Goal: Task Accomplishment & Management: Use online tool/utility

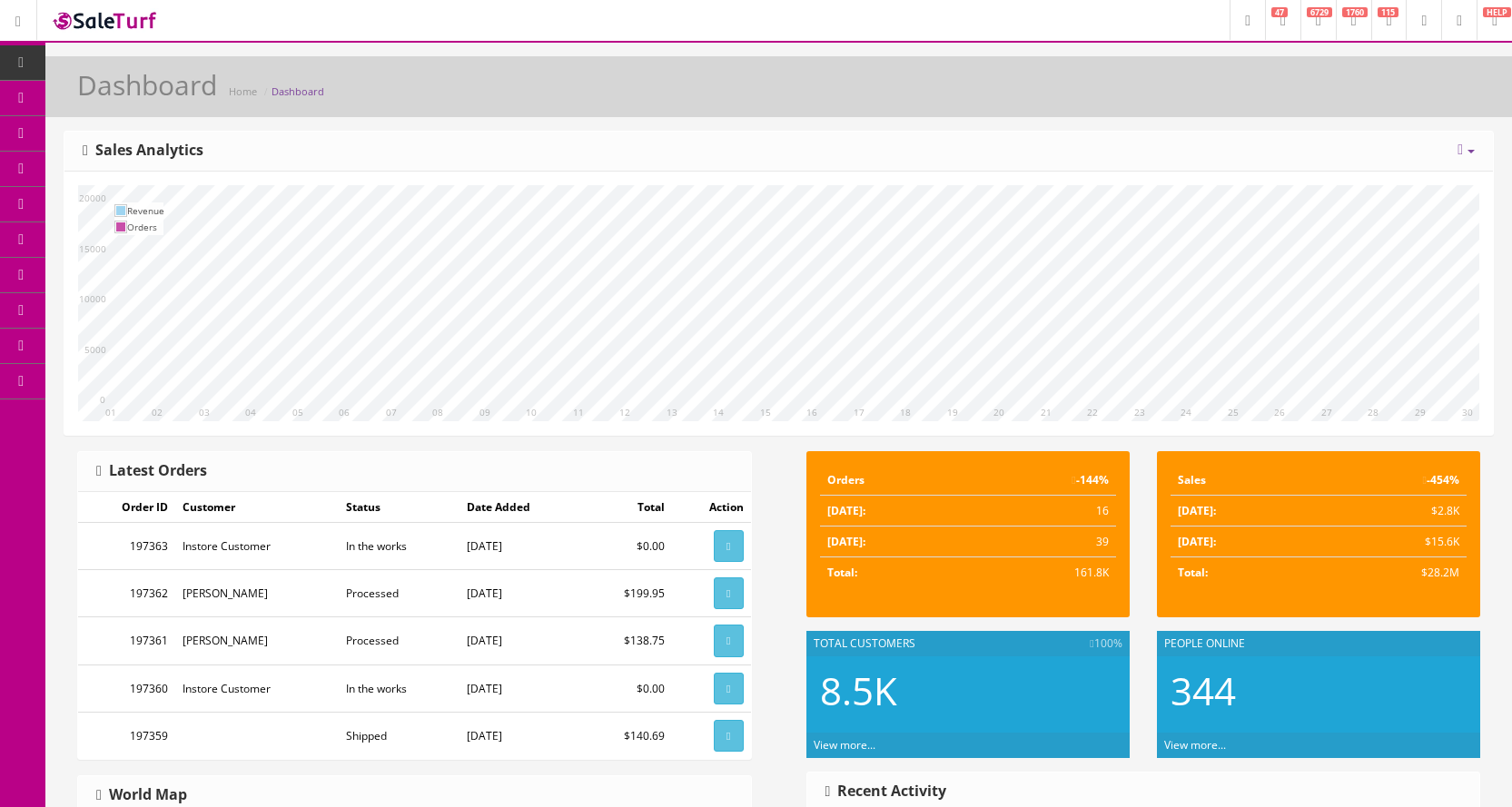
click at [85, 164] on link "POS Console" at bounding box center [140, 169] width 191 height 35
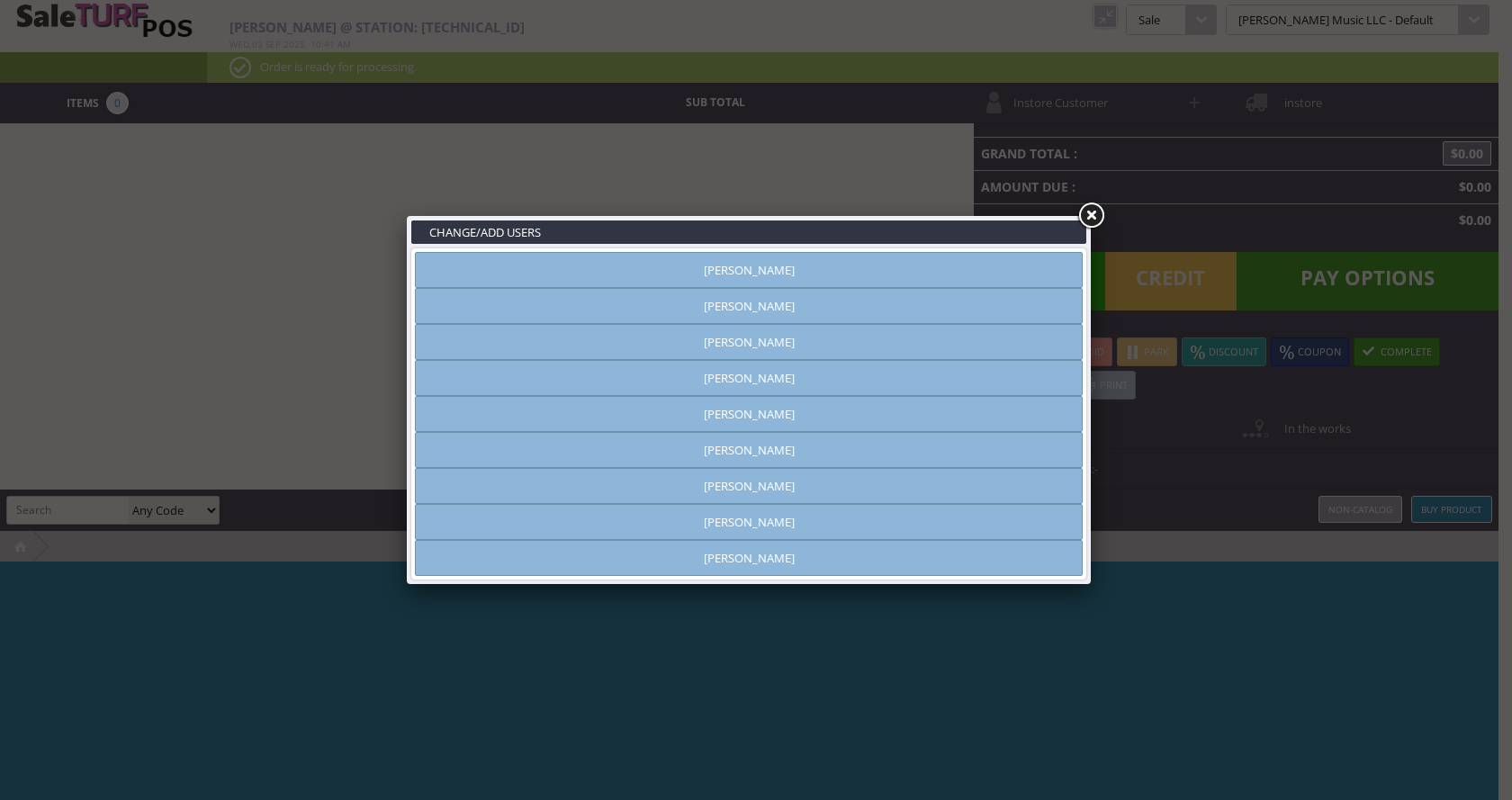
type input "[PERSON_NAME]"
click at [732, 371] on link "Brandon Pearce" at bounding box center [749, 377] width 667 height 36
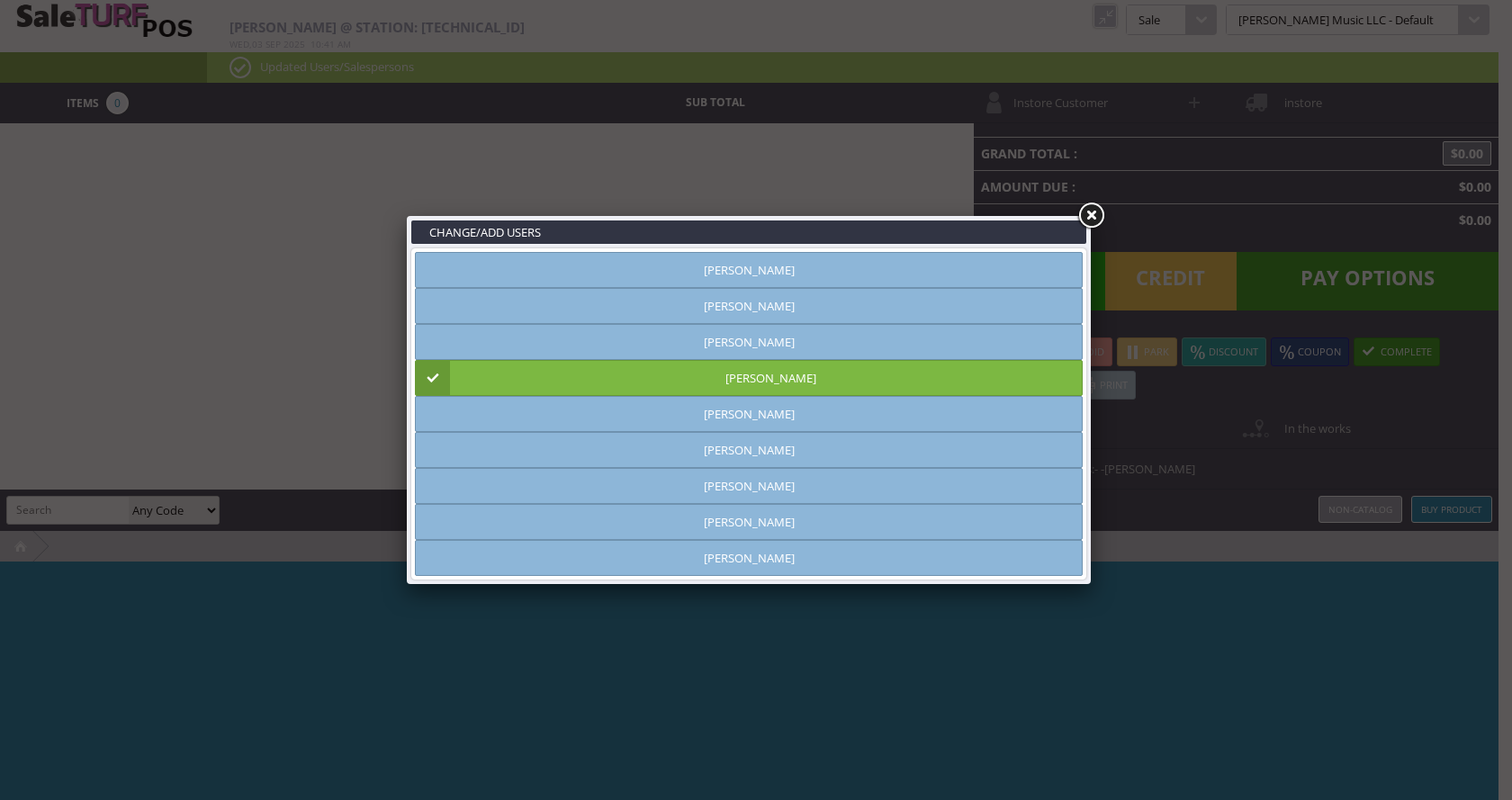
click at [1092, 209] on link at bounding box center [1090, 216] width 33 height 33
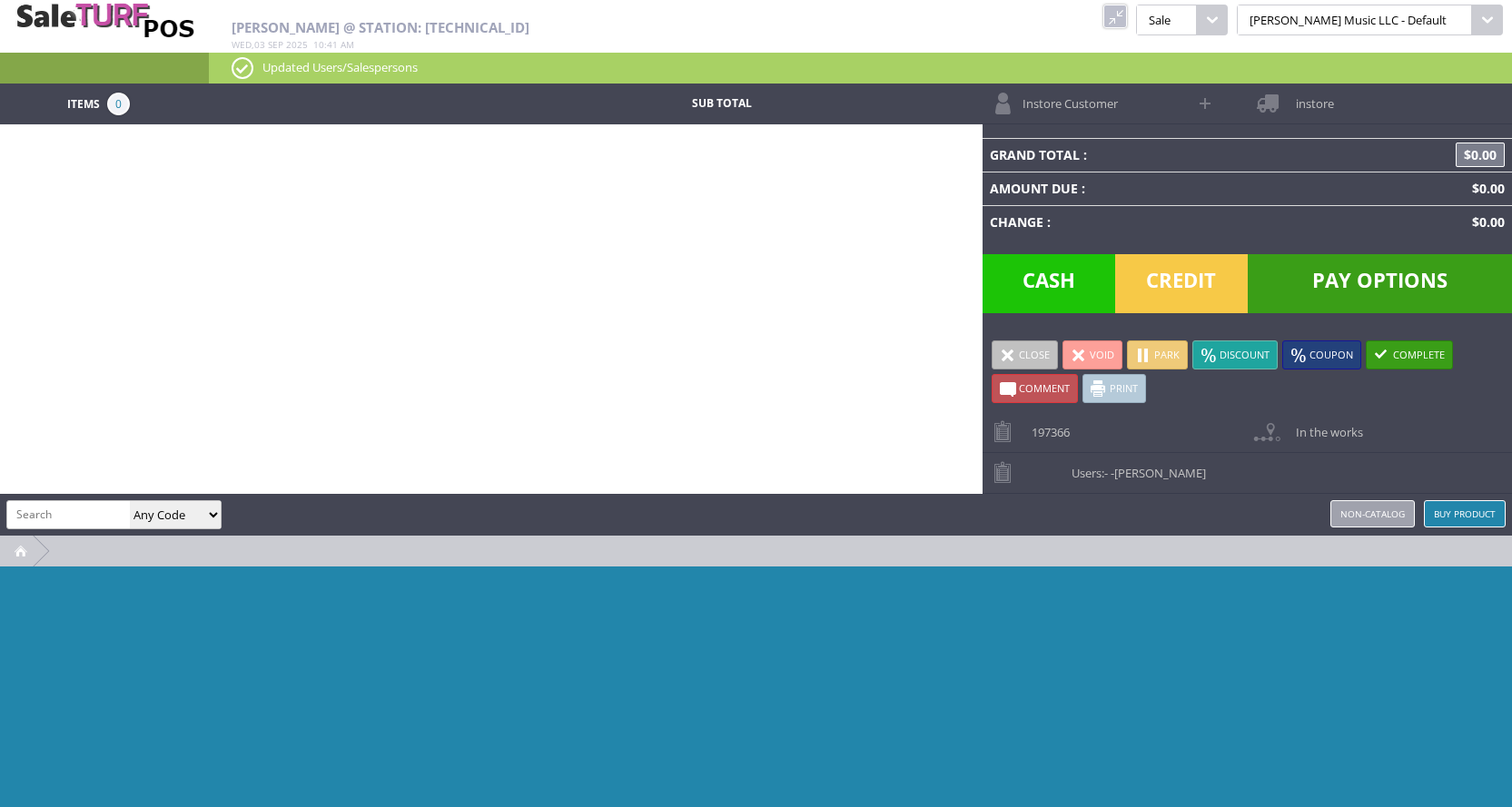
click at [1078, 112] on link "Instore Customer" at bounding box center [1084, 104] width 204 height 40
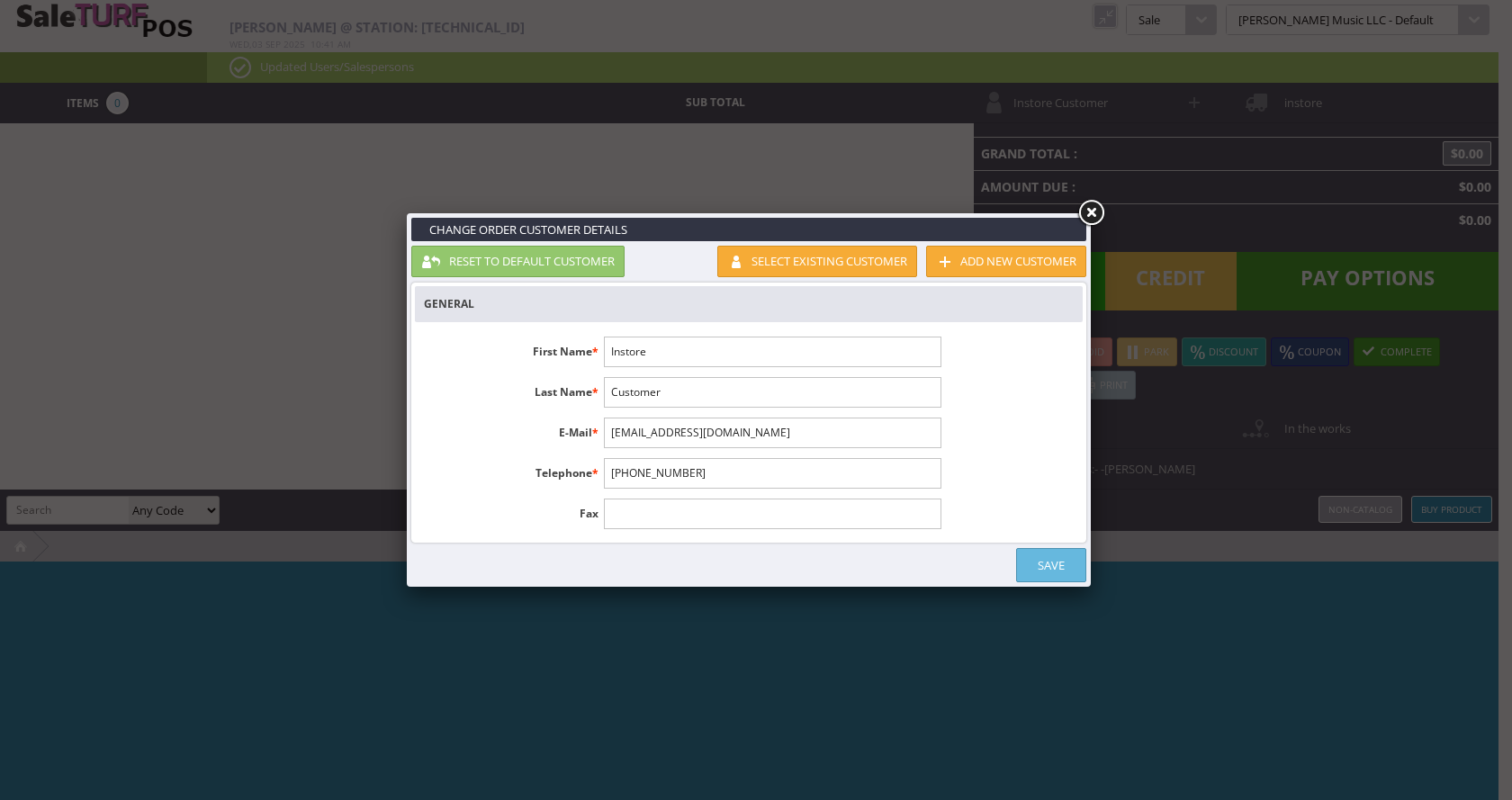
drag, startPoint x: 620, startPoint y: 350, endPoint x: 591, endPoint y: 348, distance: 29.1
click at [592, 348] on li "First Name * Instore" at bounding box center [682, 351] width 535 height 31
click at [671, 349] on input "Instore" at bounding box center [772, 351] width 337 height 31
type input "I"
click at [644, 345] on input "tOM" at bounding box center [772, 351] width 337 height 31
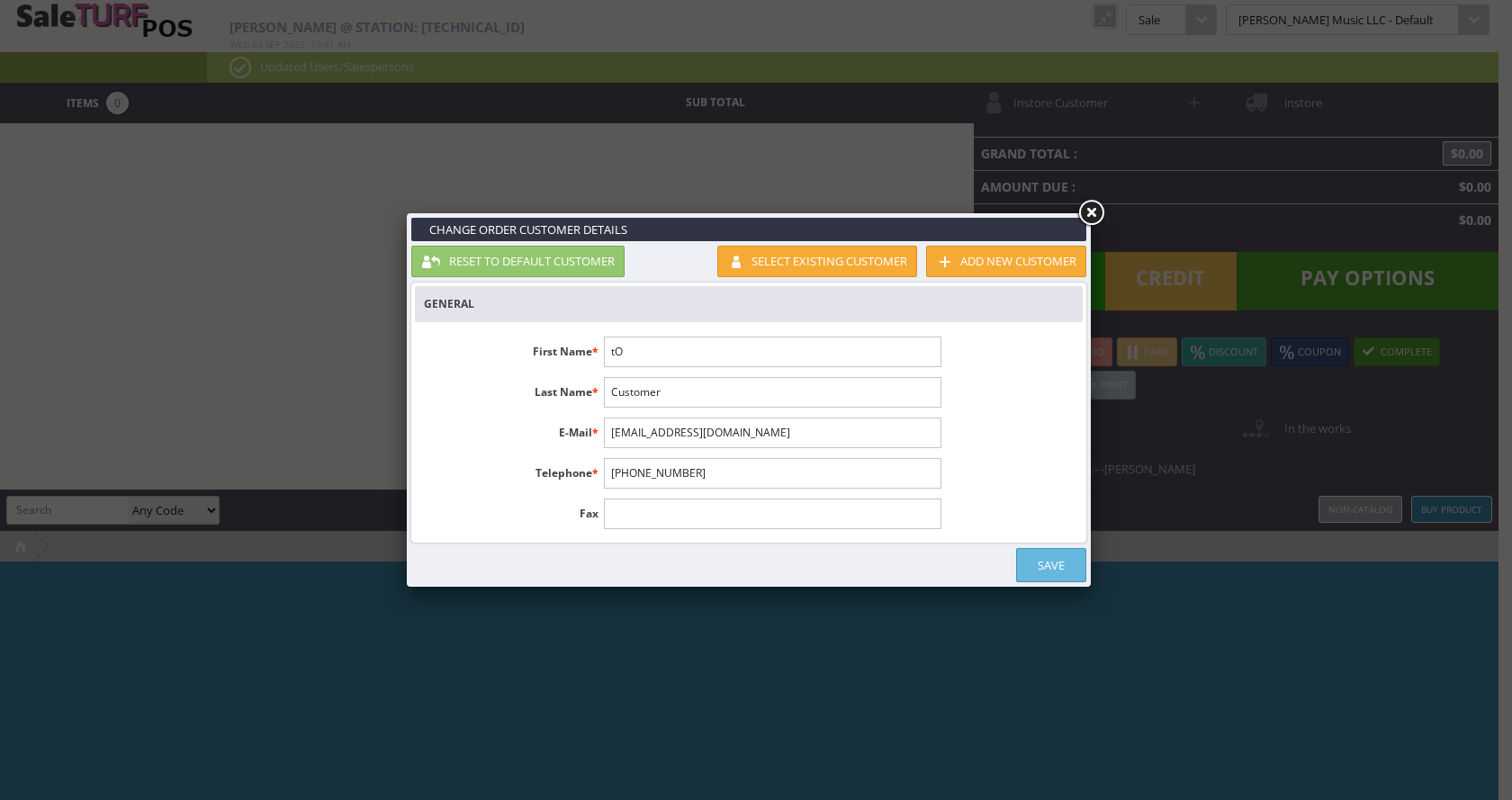
type input "t"
type input "Tom"
type input "O'Connor"
type input "8167392785"
click at [1062, 572] on link "Save" at bounding box center [1051, 564] width 70 height 35
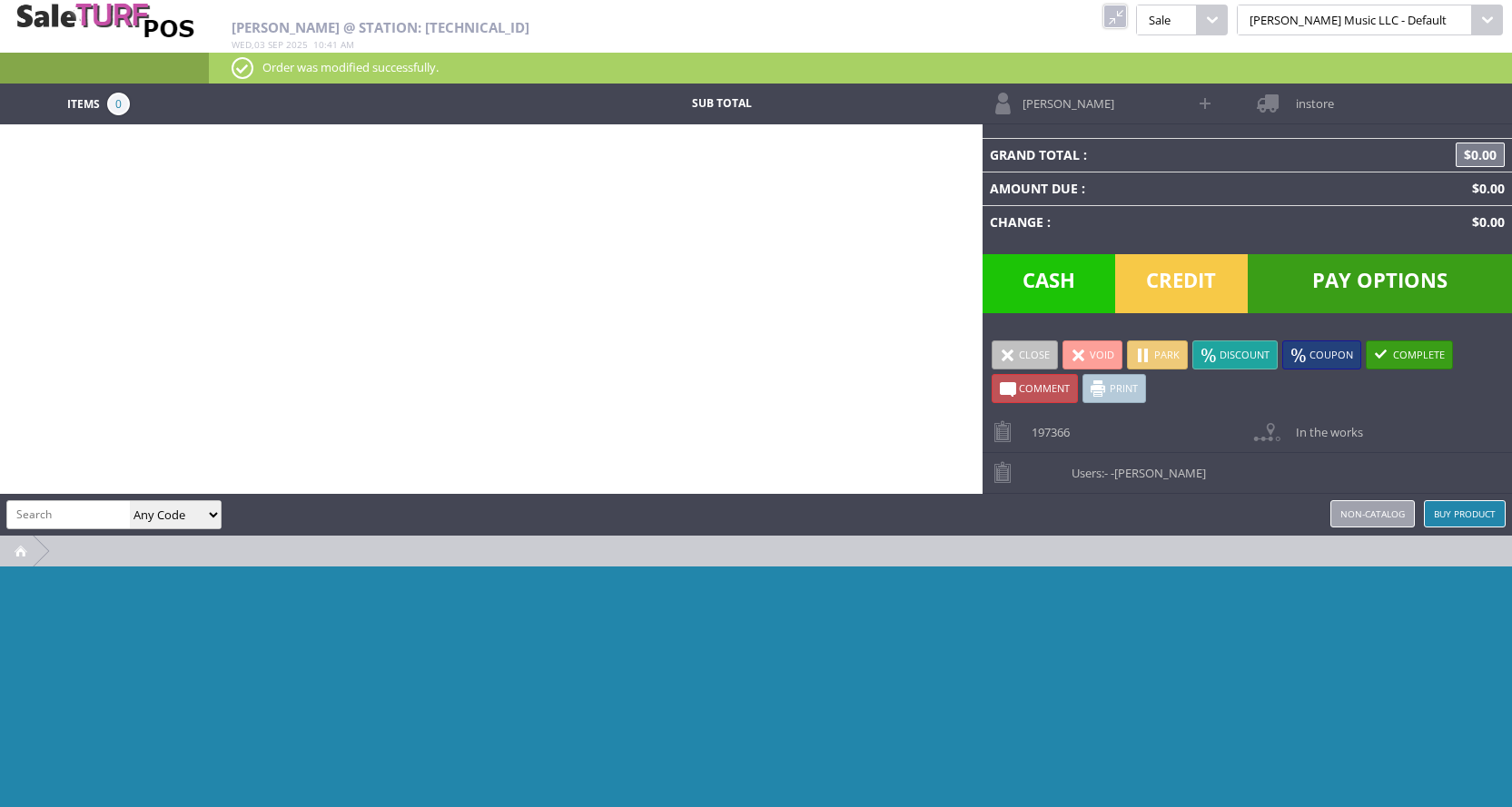
click at [65, 509] on input "search" at bounding box center [68, 514] width 123 height 26
type input "service"
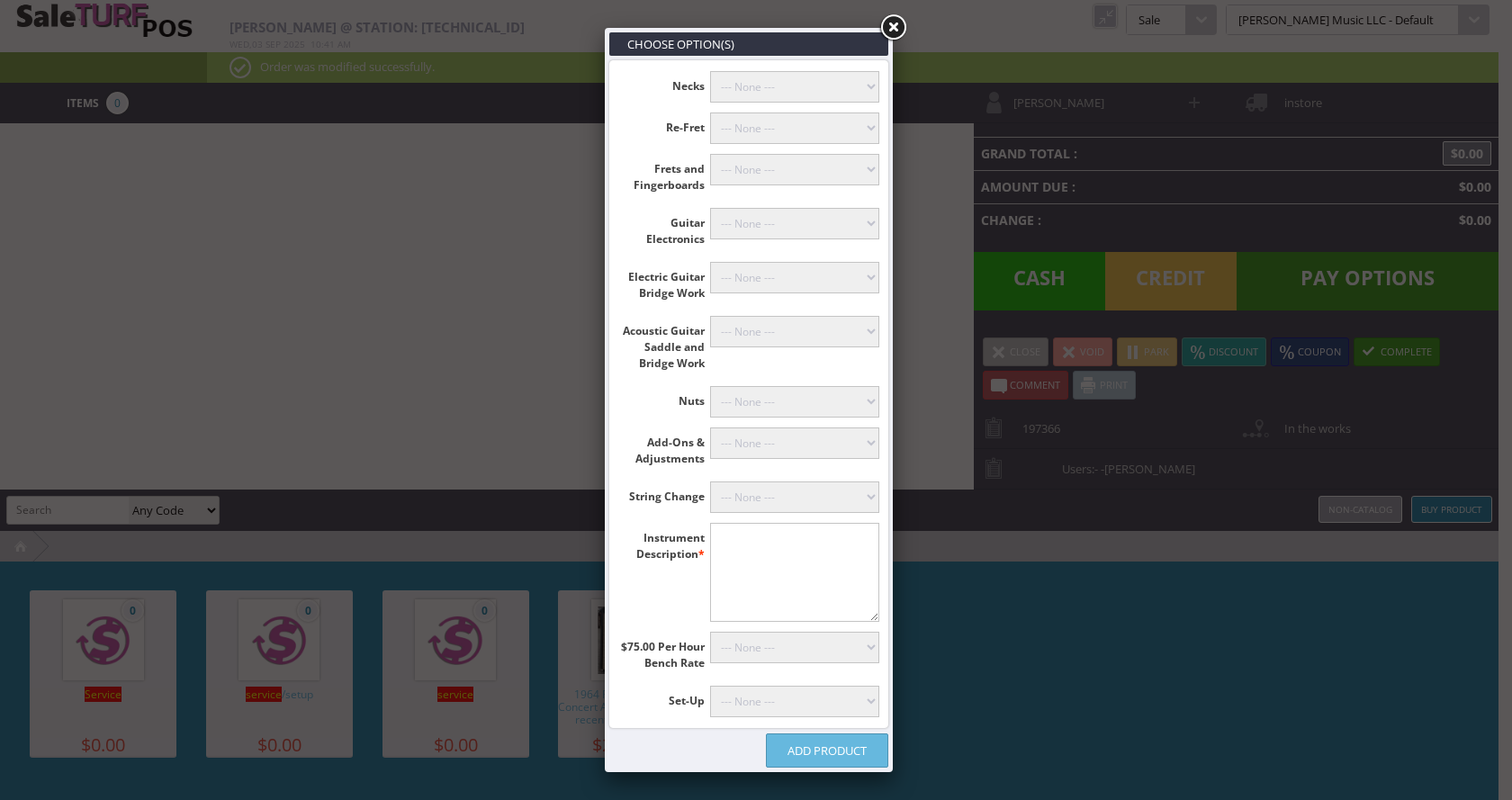
click at [774, 560] on textarea"] at bounding box center [795, 572] width 170 height 99
type textarea"] "Martin D18"
click at [766, 437] on select"] "--- None --- 12-String Tuner Install (+$50.00) Tuner Mounting, Drop In, 6-Strin…" at bounding box center [795, 444] width 170 height 32
click at [681, 604] on li "Instrument Description * Martin D18" at bounding box center [749, 572] width 277 height 99
click at [754, 702] on select"] "--- None --- Mandolin or Archtop (+$89.00) With Fret Level, Recrown & Polish (+…" at bounding box center [795, 701] width 170 height 32
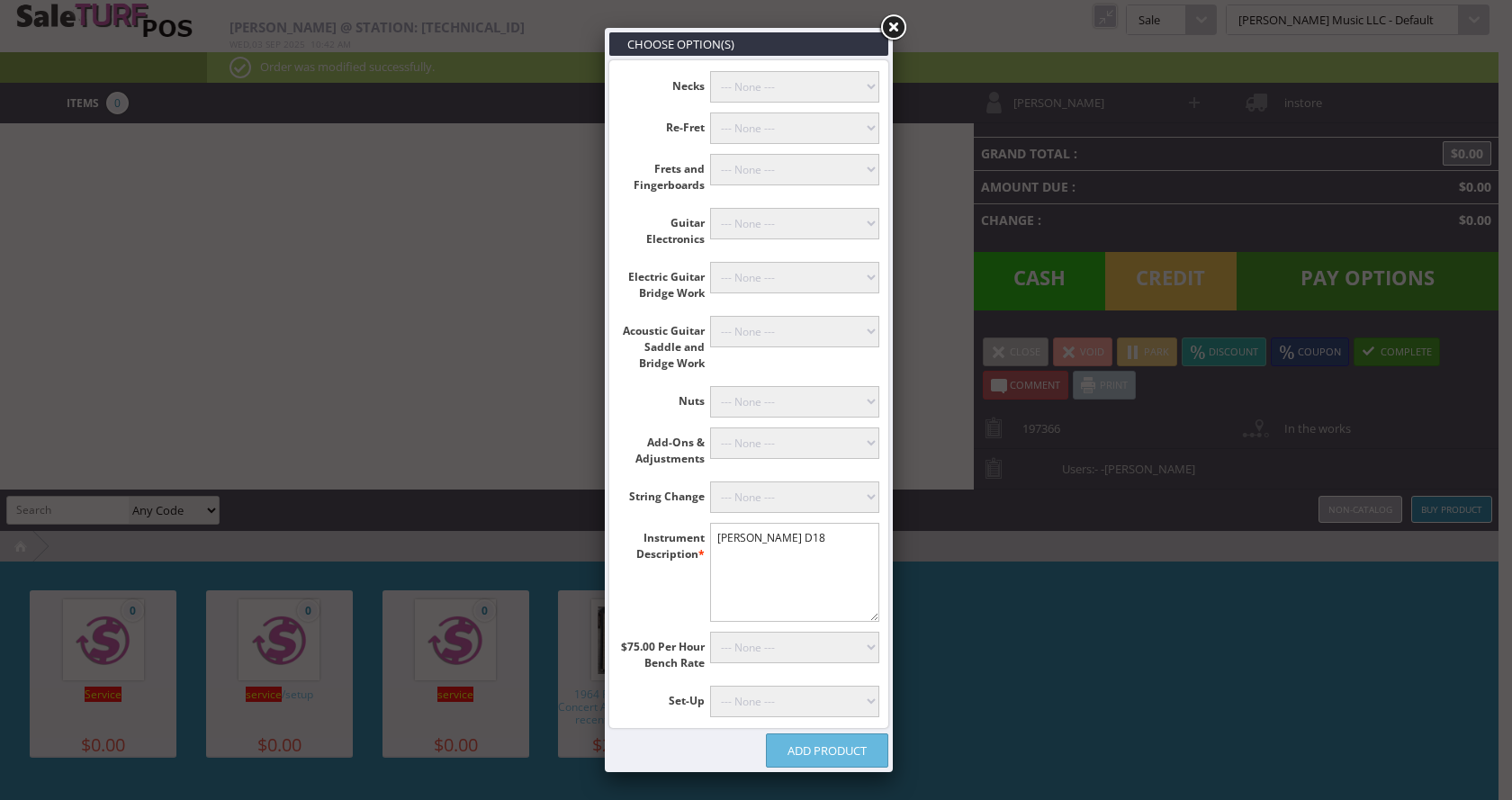
click at [764, 701] on select"] "--- None --- Mandolin or Archtop (+$89.00) With Fret Level, Recrown & Polish (+…" at bounding box center [795, 701] width 170 height 32
click at [764, 445] on select"] "--- None --- 12-String Tuner Install (+$50.00) Tuner Mounting, Drop In, 6-Strin…" at bounding box center [795, 444] width 170 height 32
select select"] "23"
click at [710, 428] on select"] "--- None --- 12-String Tuner Install (+$50.00) Tuner Mounting, Drop In, 6-Strin…" at bounding box center [795, 444] width 170 height 32
click at [843, 750] on link "Add Product" at bounding box center [827, 750] width 123 height 35
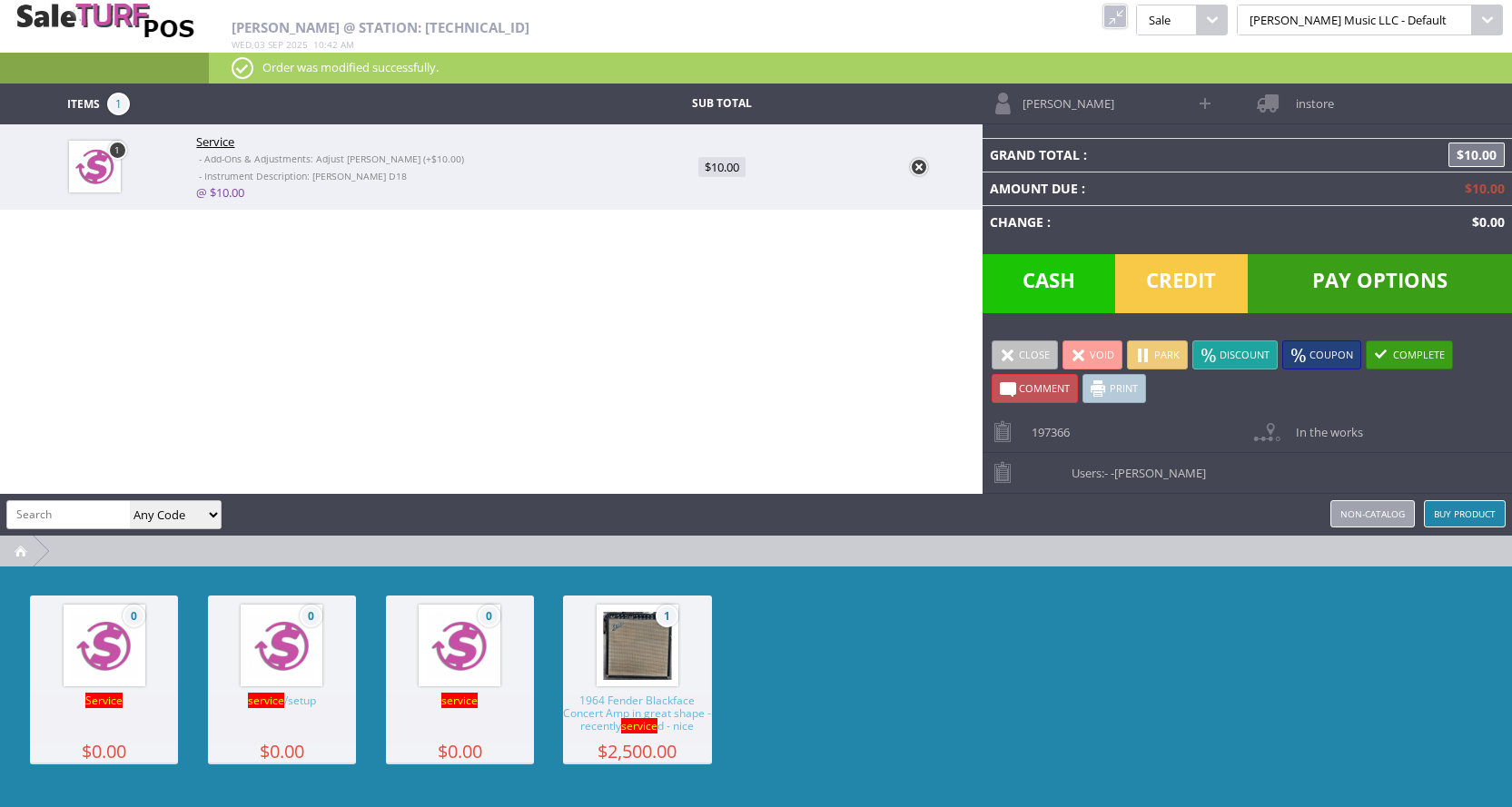
click at [83, 512] on input "search" at bounding box center [68, 514] width 123 height 26
type input "service"
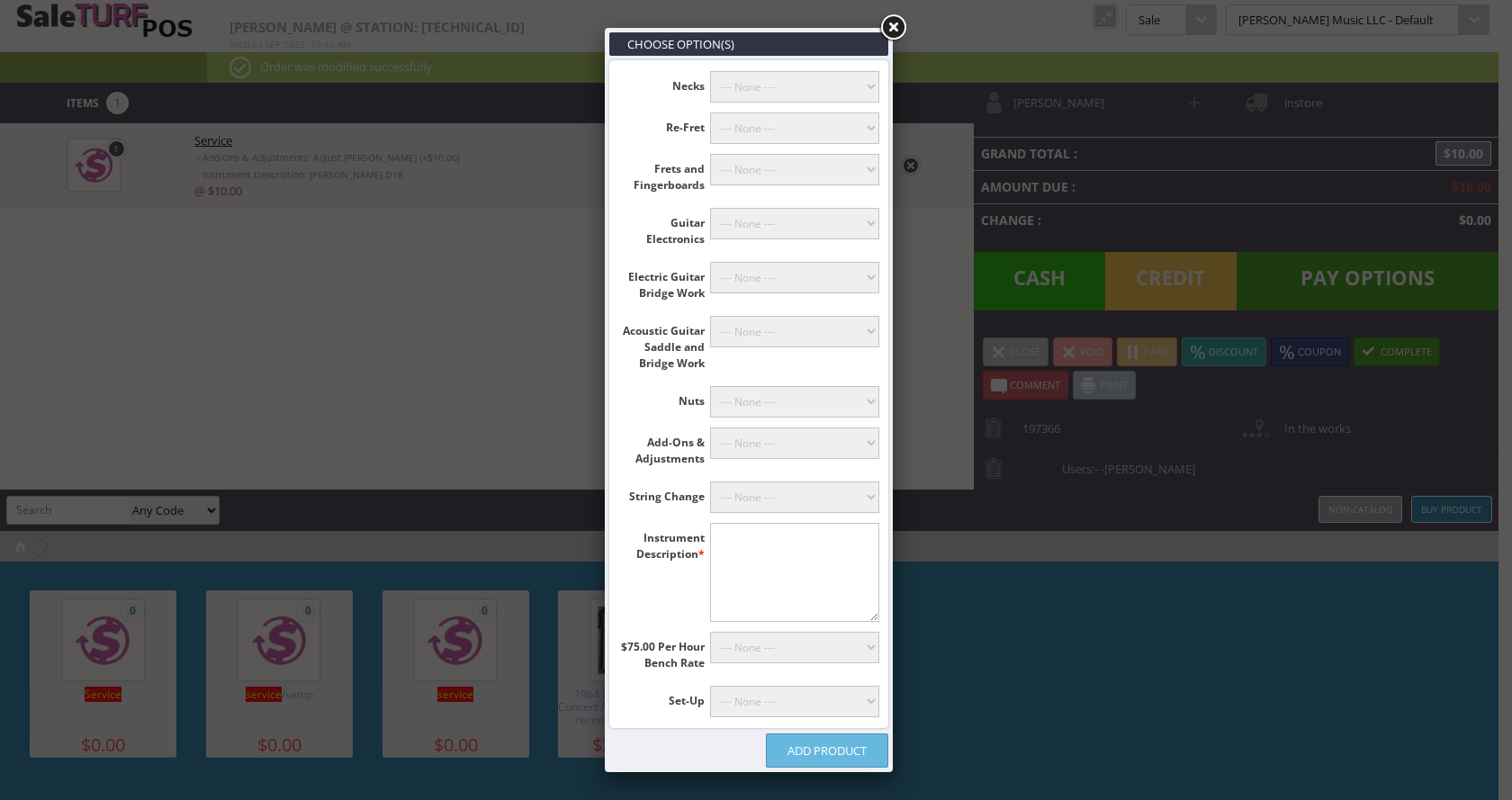
click at [809, 548] on textarea"] at bounding box center [795, 572] width 170 height 99
type textarea"] "D18"
click at [784, 650] on select"] "--- None --- 10 Hours (+$750.00) 9 Hours (+$675.00) 8 Hours (+$600.00) 7 Hours …" at bounding box center [795, 648] width 170 height 32
click at [639, 395] on label "Nuts" at bounding box center [663, 398] width 92 height 24
click at [805, 340] on select"] "--- None --- Bridge Reglue on Classical Guitar Plane or Rout Bridge (+$135.00) …" at bounding box center [795, 332] width 170 height 32
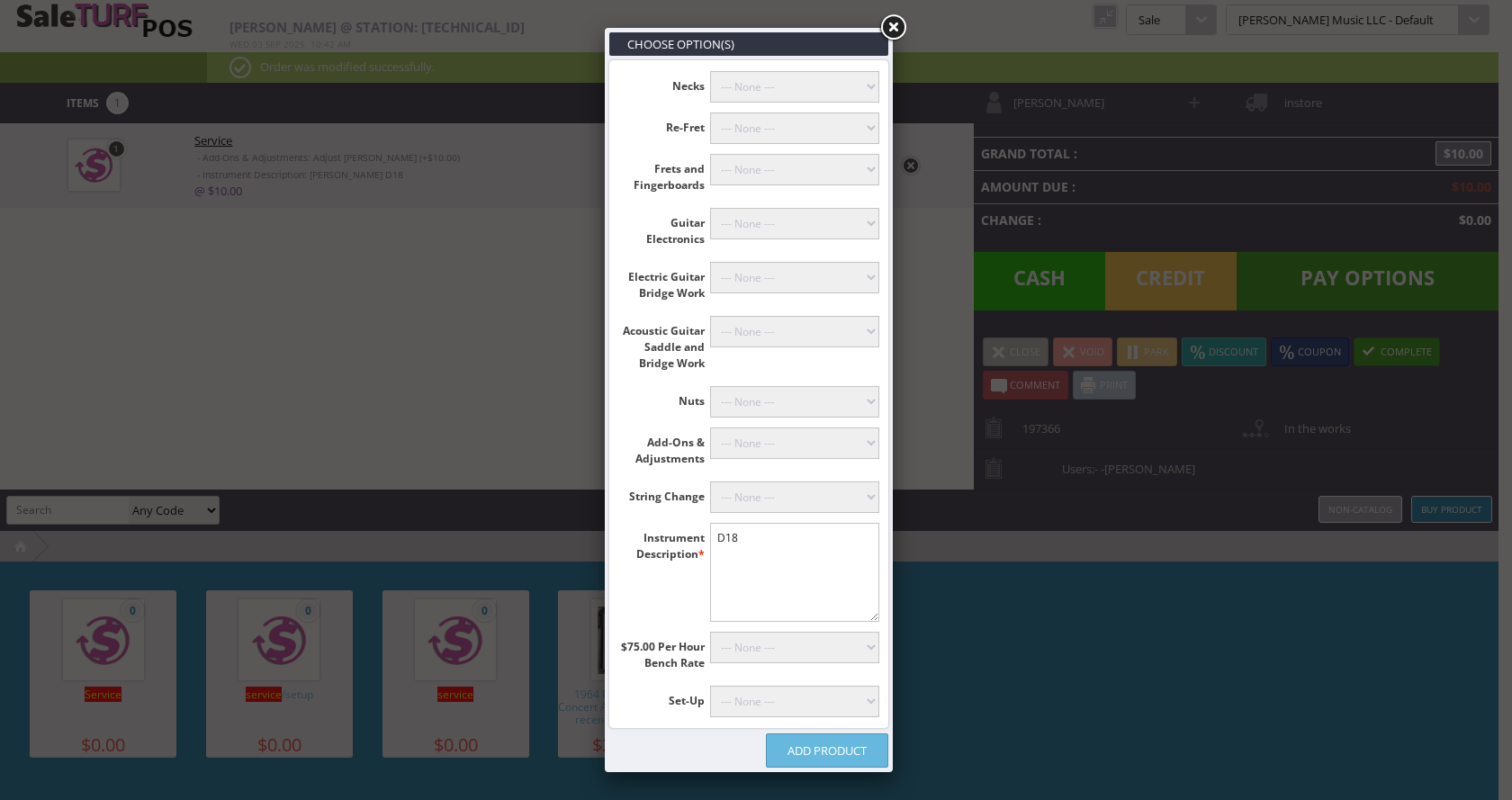
click at [805, 340] on select"] "--- None --- Bridge Reglue on Classical Guitar Plane or Rout Bridge (+$135.00) …" at bounding box center [795, 332] width 170 height 32
click at [772, 233] on select"] "--- None --- Total Rewire (+$100.00) Push Pull Pot Install (+$45.00) Replace Po…" at bounding box center [795, 224] width 170 height 32
click at [772, 81] on select"] "--- None --- Dowel and Drill Stripped Neck (+$40.00) Mount Neck, With Drilling …" at bounding box center [795, 87] width 170 height 32
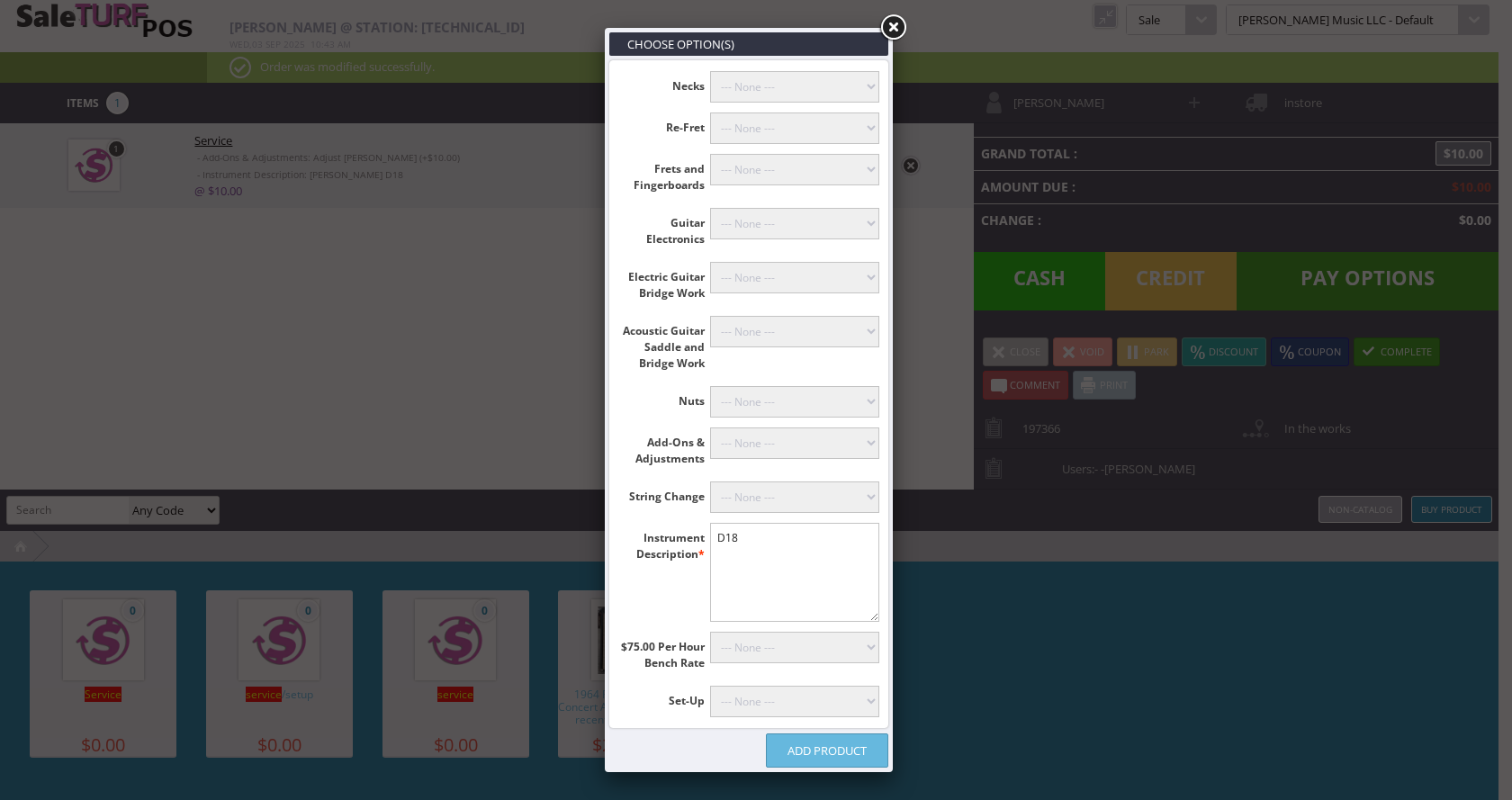
click at [751, 328] on select"] "--- None --- Bridge Reglue on Classical Guitar Plane or Rout Bridge (+$135.00) …" at bounding box center [795, 332] width 170 height 32
click at [755, 399] on select"] "--- None --- Raising Nut Slots (+$50.00) Shimming Up and Recutting Nut (+$25.00…" at bounding box center [795, 402] width 170 height 32
click at [753, 449] on select"] "--- None --- 12-String Tuner Install (+$50.00) Tuner Mounting, Drop In, 6-Strin…" at bounding box center [795, 444] width 170 height 32
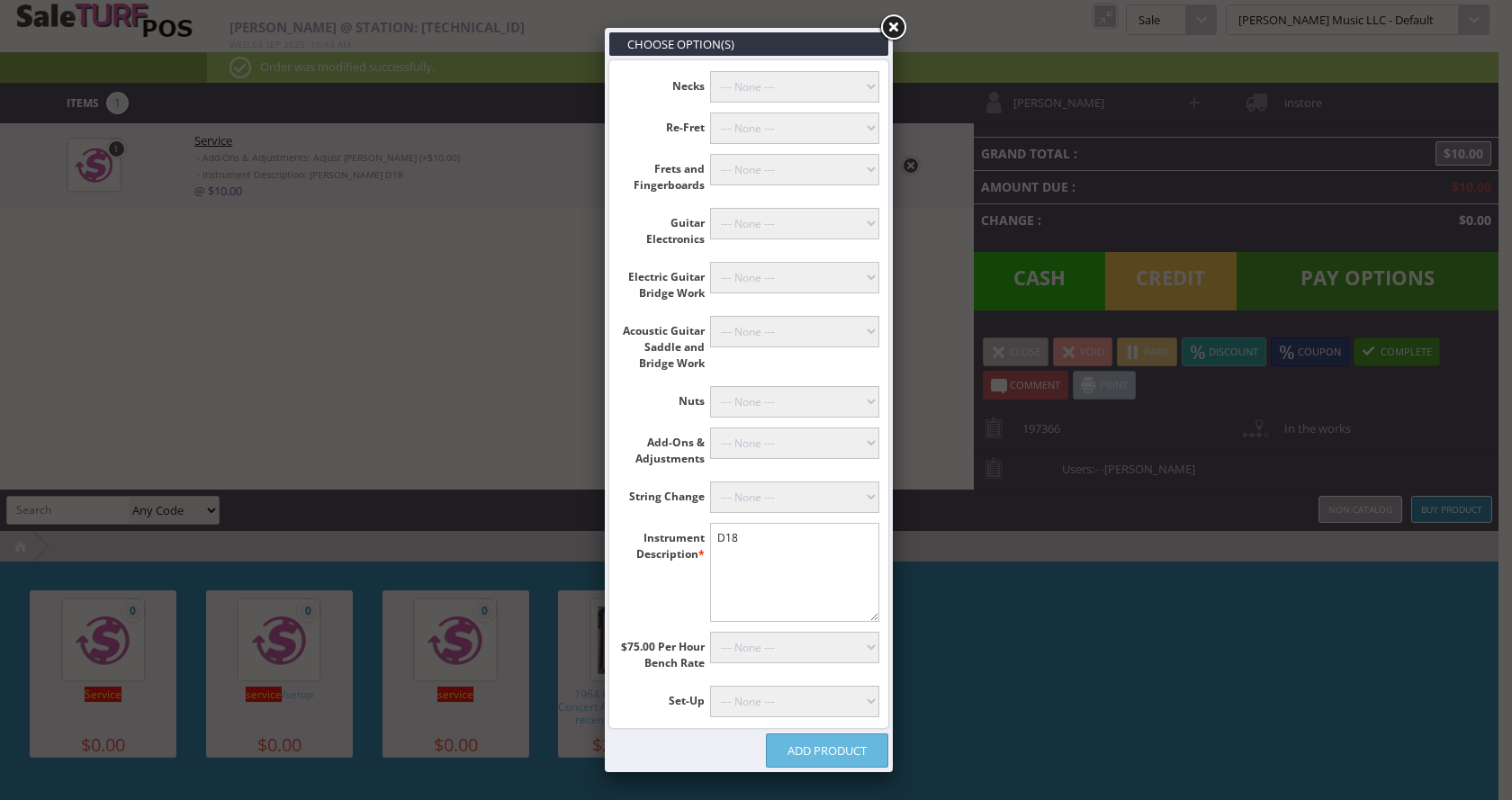
click at [756, 440] on select"] "--- None --- 12-String Tuner Install (+$50.00) Tuner Mounting, Drop In, 6-Strin…" at bounding box center [795, 444] width 170 height 32
click at [814, 498] on select"] "--- None --- Floyd Rose (+$60.00) Classicals, Latin, & Mandolin (+$30.00) 12-St…" at bounding box center [795, 497] width 170 height 32
click at [801, 651] on select"] "--- None --- 10 Hours (+$750.00) 9 Hours (+$675.00) 8 Hours (+$600.00) 7 Hours …" at bounding box center [795, 648] width 170 height 32
select select"] "4"
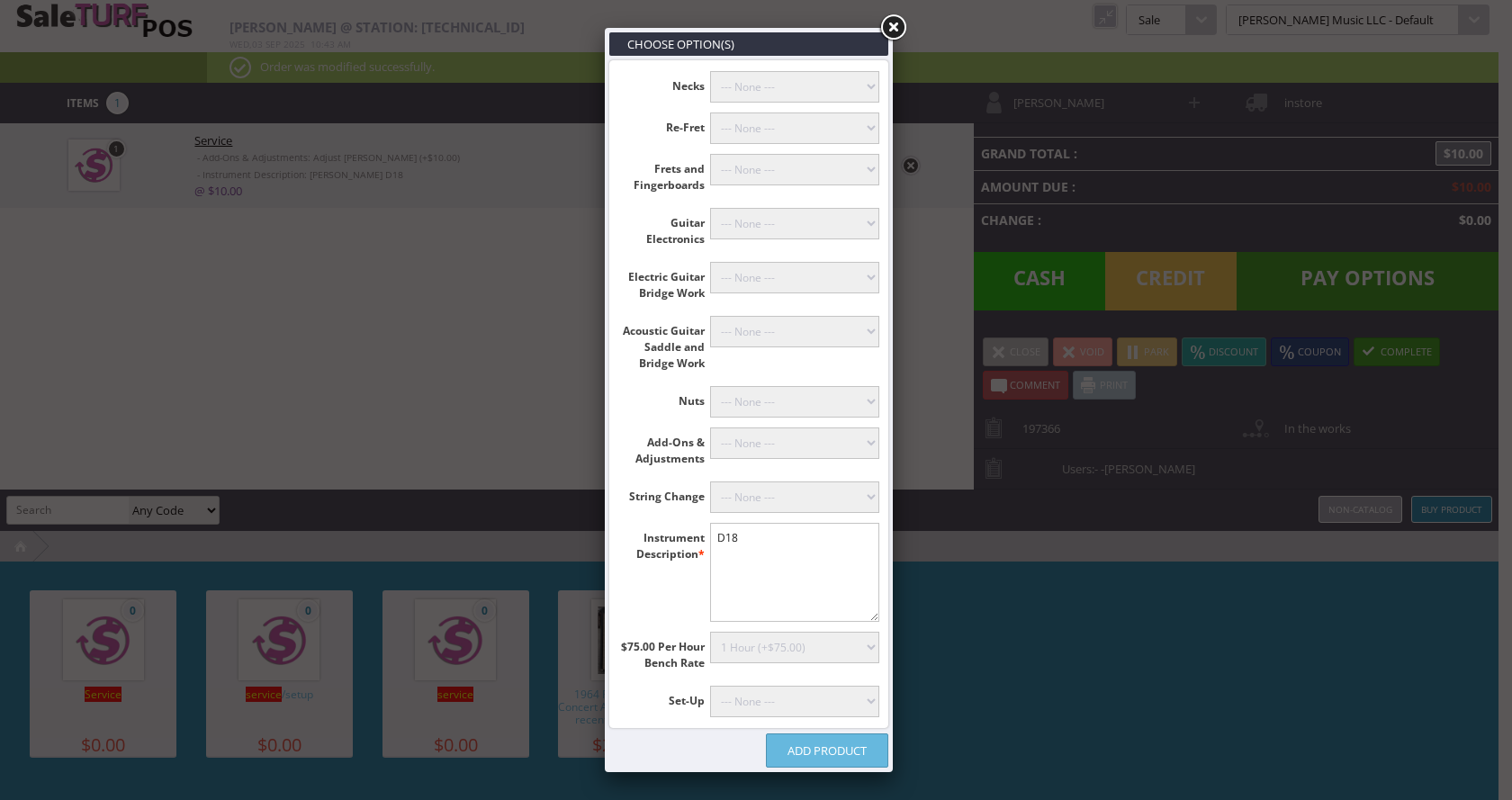
click at [710, 632] on select"] "--- None --- 10 Hours (+$750.00) 9 Hours (+$675.00) 8 Hours (+$600.00) 7 Hours …" at bounding box center [795, 648] width 170 height 32
click at [823, 752] on link "Add Product" at bounding box center [827, 750] width 123 height 35
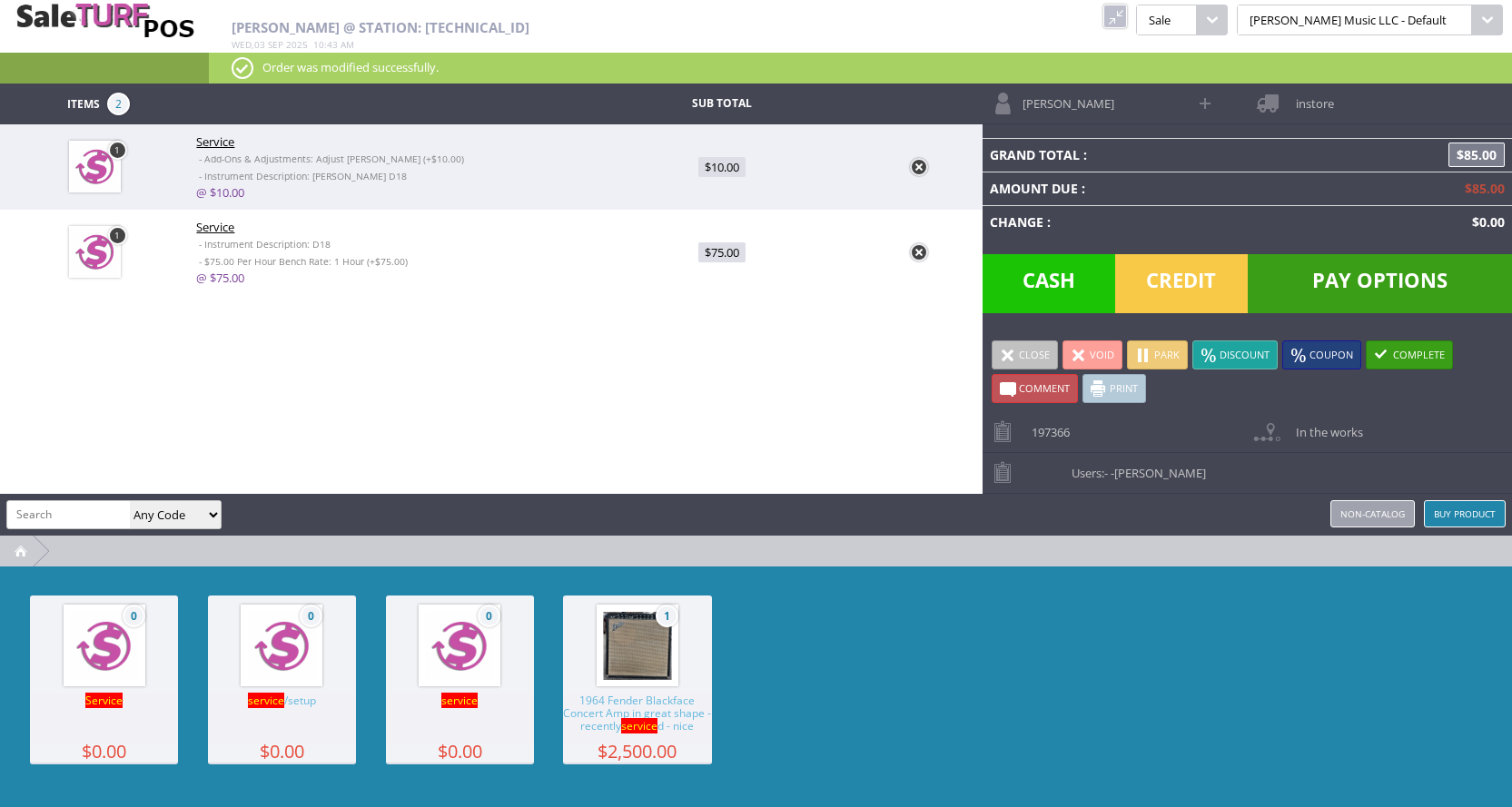
click at [1054, 388] on span "Comment" at bounding box center [1044, 389] width 51 height 14
type textarea """"
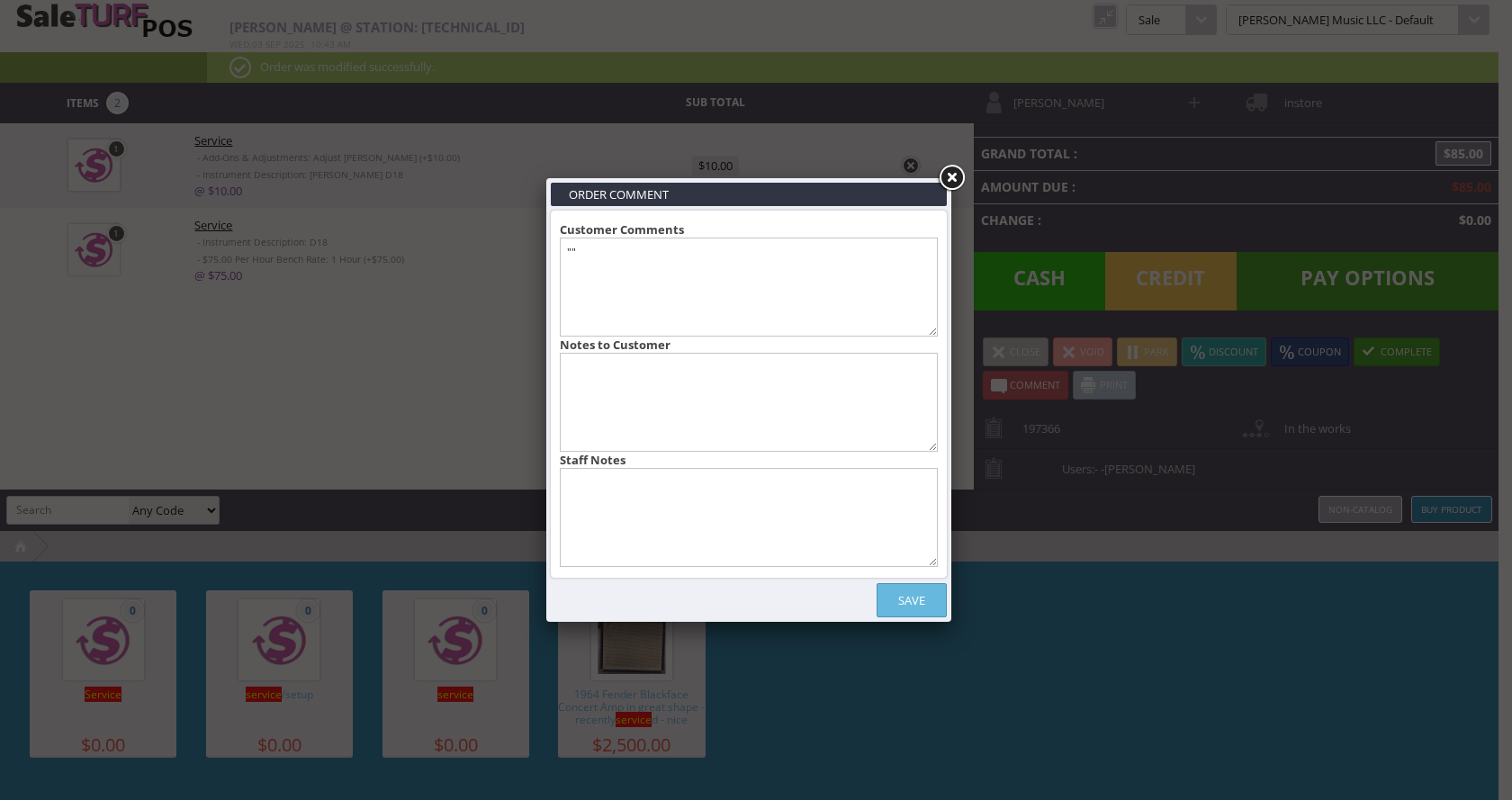
click at [645, 287] on textarea """" at bounding box center [749, 287] width 378 height 99
click at [709, 389] on textarea at bounding box center [749, 402] width 378 height 99
type textarea ".5 hour bench time"
click at [920, 597] on link "Save" at bounding box center [911, 600] width 70 height 35
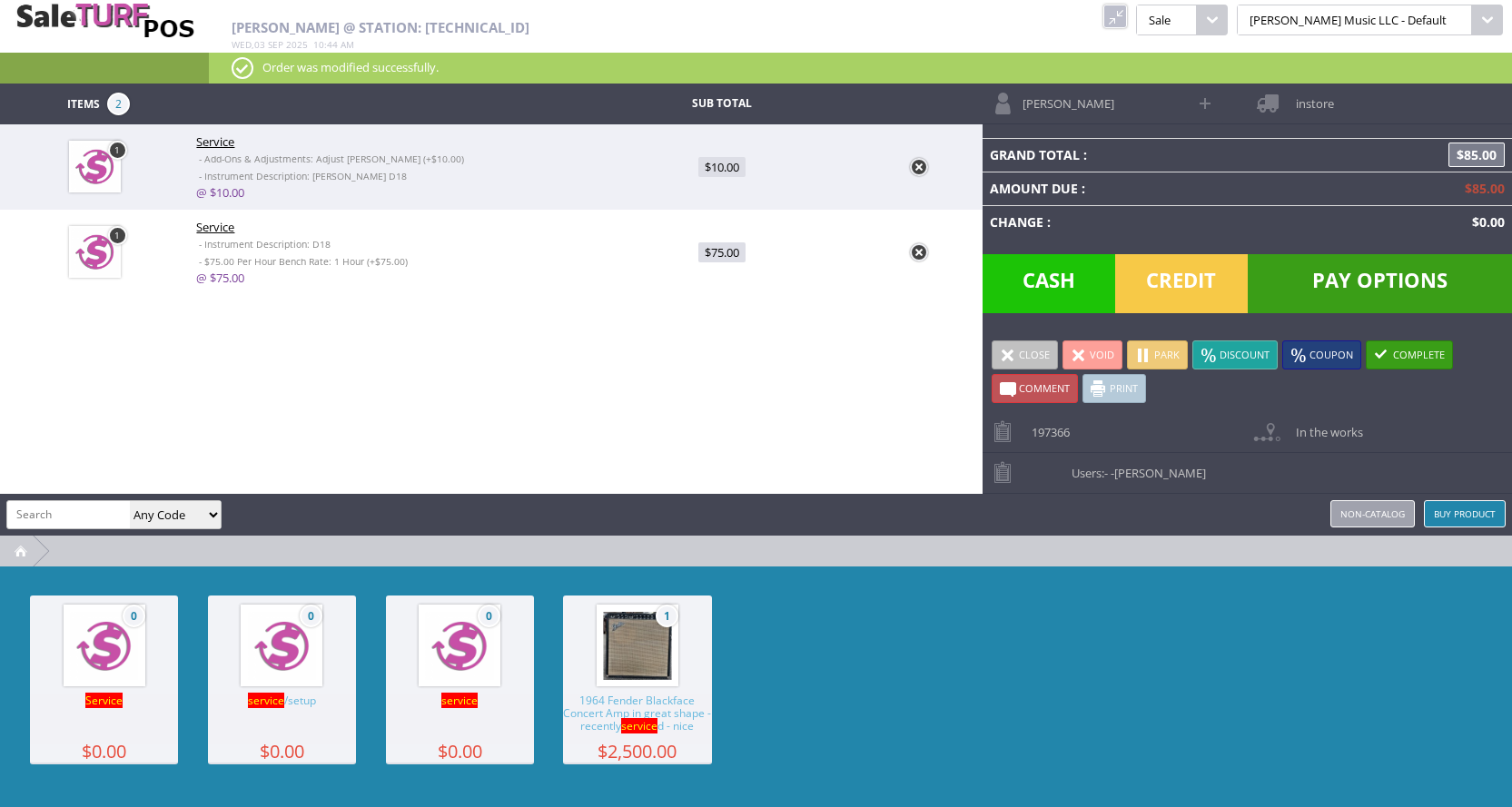
click at [722, 257] on span "$75.00" at bounding box center [722, 253] width 47 height 20
type input "75"
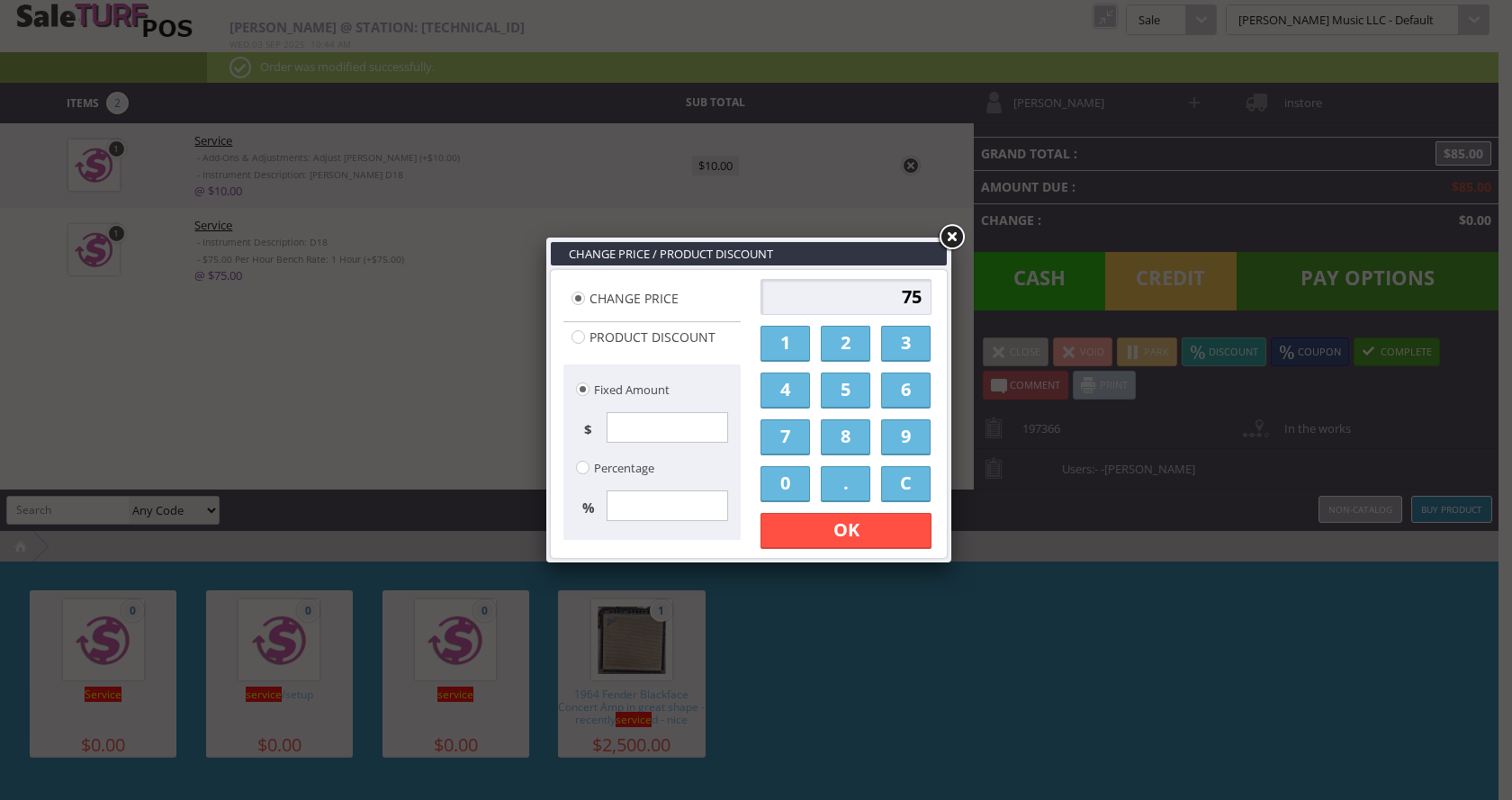
drag, startPoint x: 896, startPoint y: 303, endPoint x: 927, endPoint y: 302, distance: 31.0
click at [927, 302] on input "75" at bounding box center [846, 297] width 171 height 36
type input "37"
click at [819, 523] on link "OK" at bounding box center [846, 531] width 171 height 36
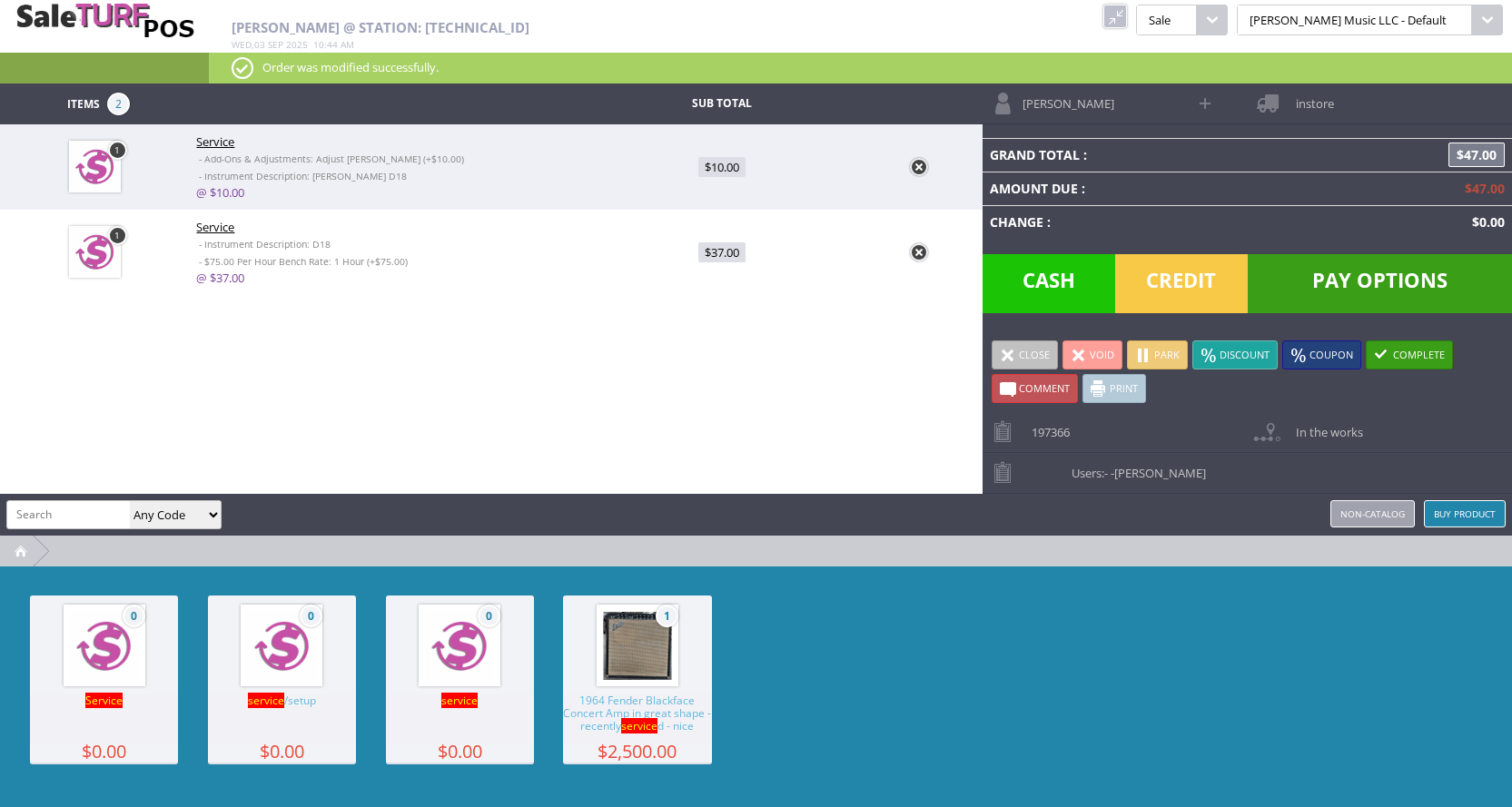
click at [915, 254] on link at bounding box center [919, 253] width 18 height 18
click at [742, 167] on span "$10.00" at bounding box center [722, 167] width 47 height 20
type input "10"
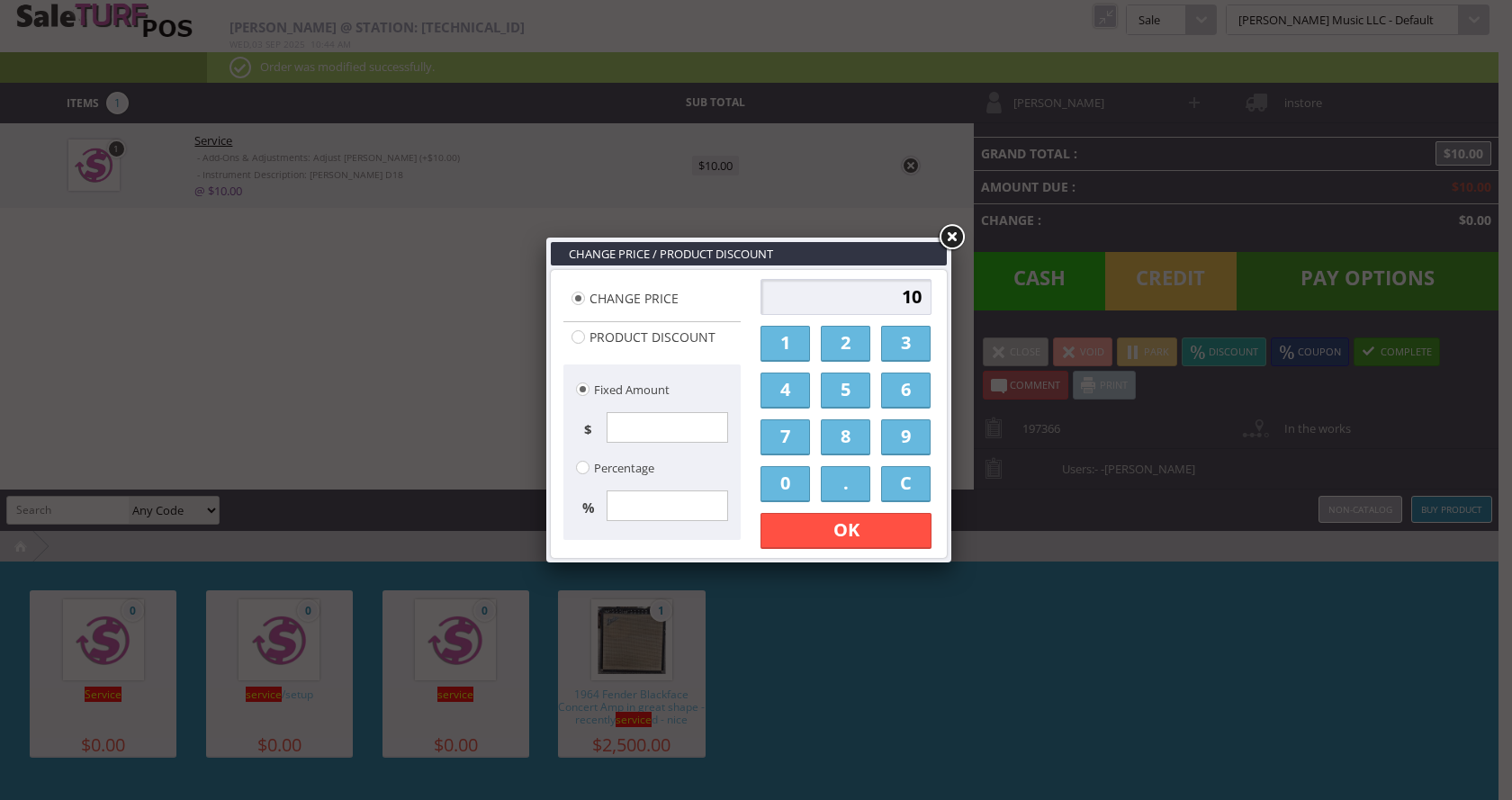
drag, startPoint x: 890, startPoint y: 297, endPoint x: 929, endPoint y: 293, distance: 39.2
click at [929, 293] on input "10" at bounding box center [846, 297] width 171 height 36
type input "50"
click at [861, 526] on link "OK" at bounding box center [846, 531] width 171 height 36
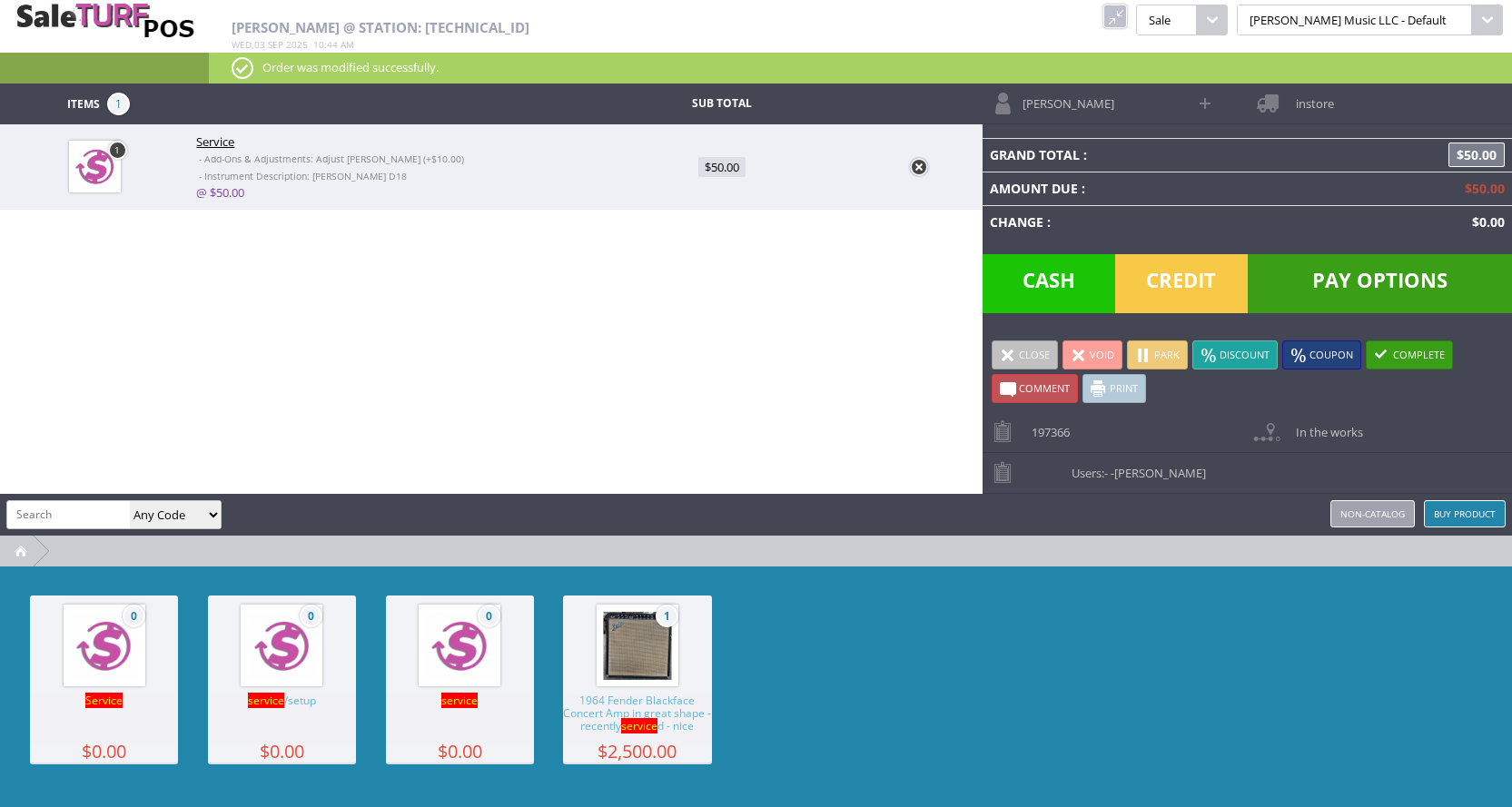
click at [1028, 393] on span "Comment" at bounding box center [1044, 389] width 51 height 14
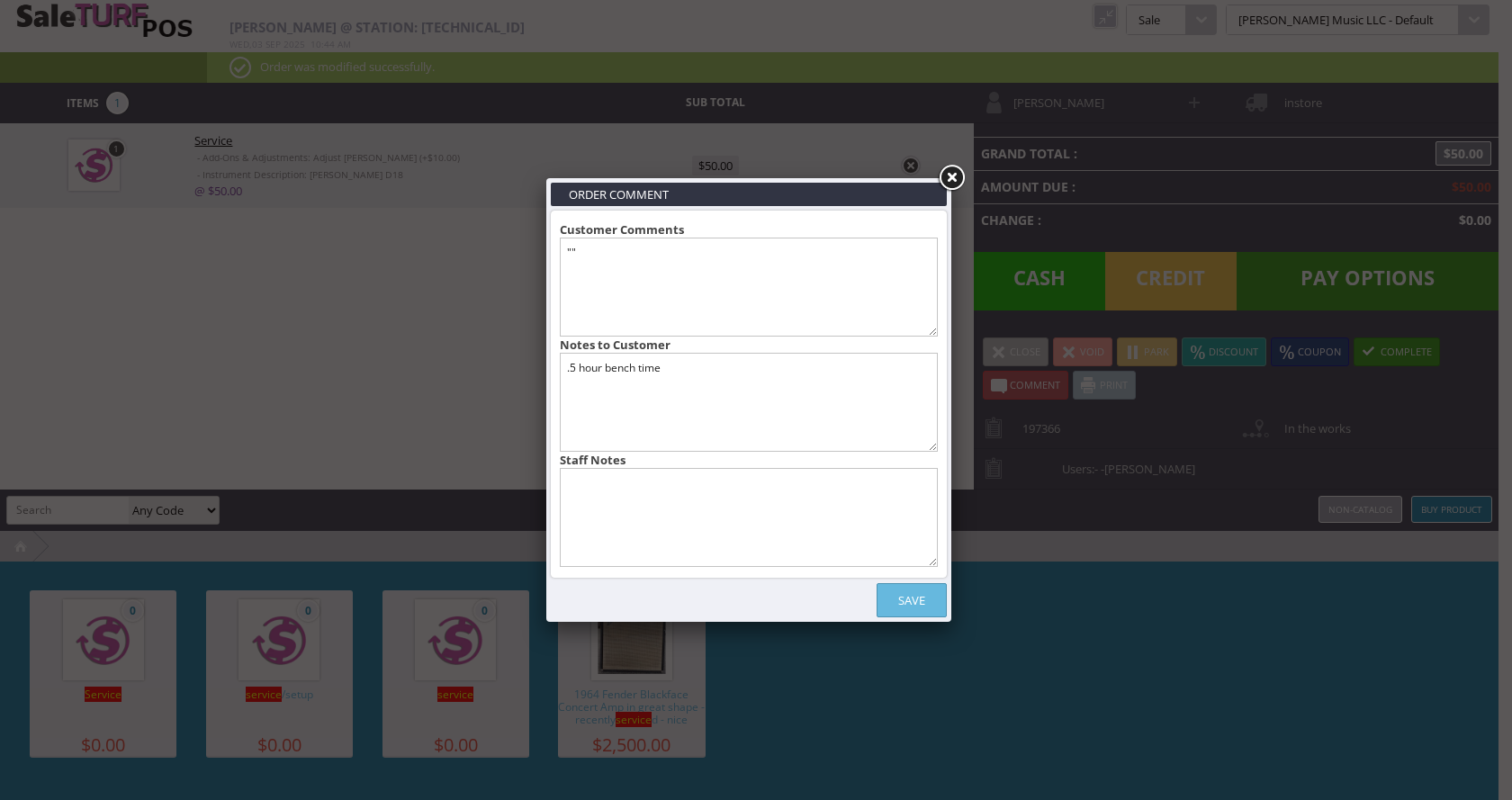
click at [727, 349] on div "Customer Comments "" Notes to Customer .5 hour bench time Staff Notes" at bounding box center [749, 394] width 378 height 346
click at [916, 594] on link "Save" at bounding box center [911, 600] width 70 height 35
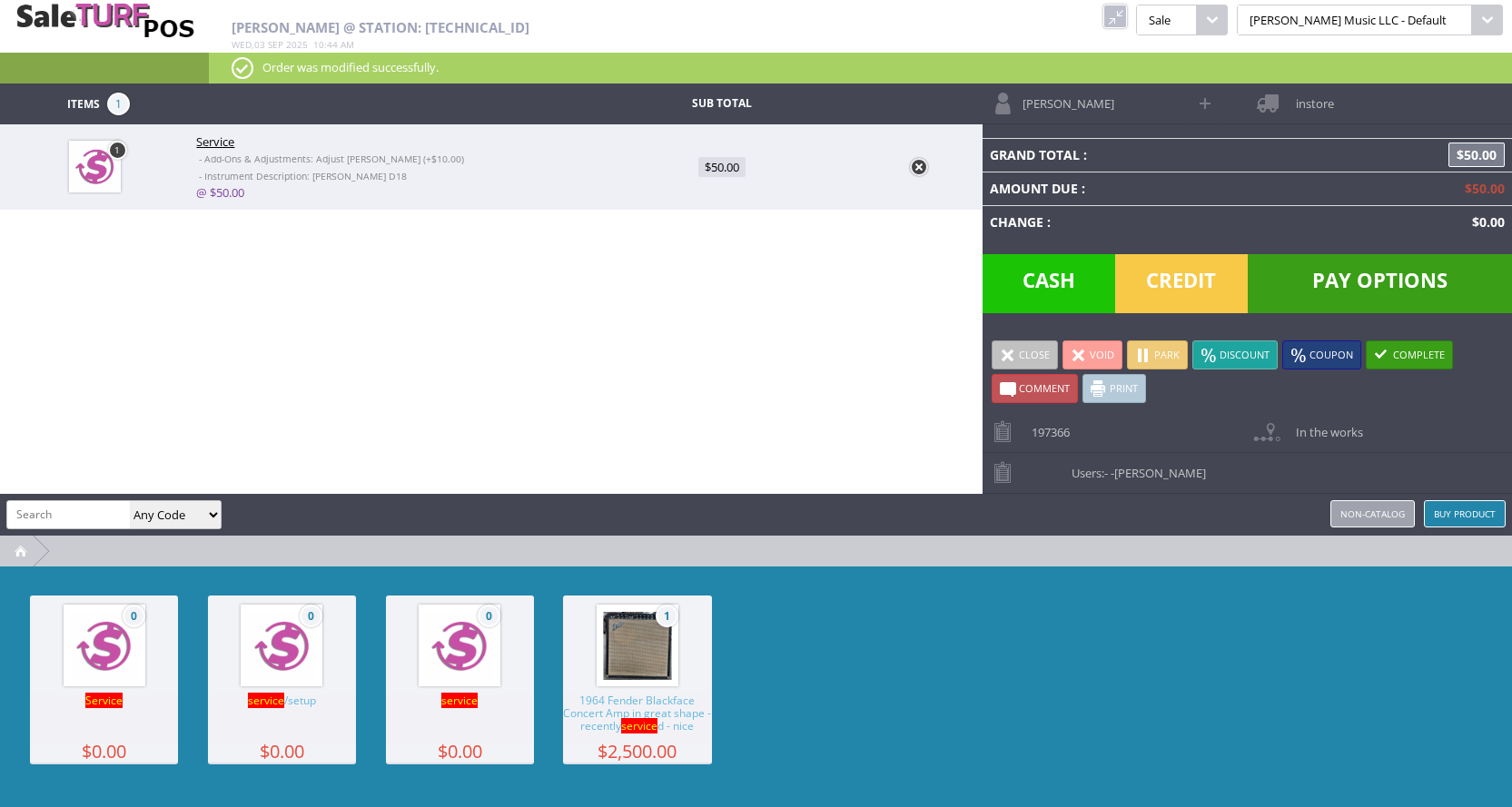
click at [1154, 359] on link "Park" at bounding box center [1157, 355] width 61 height 29
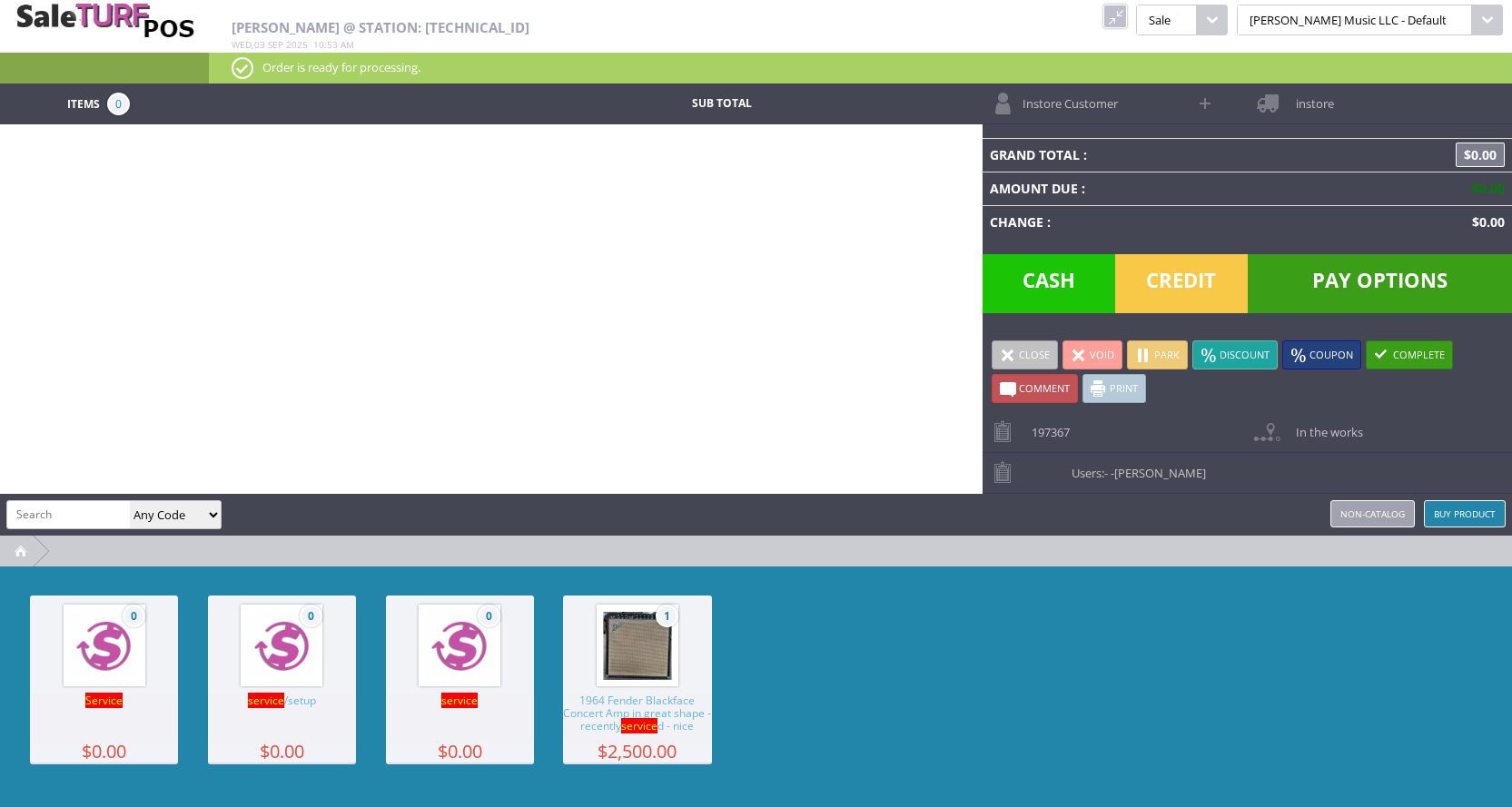
click at [74, 516] on input "search" at bounding box center [68, 514] width 123 height 26
click at [1127, 15] on link at bounding box center [1115, 17] width 24 height 24
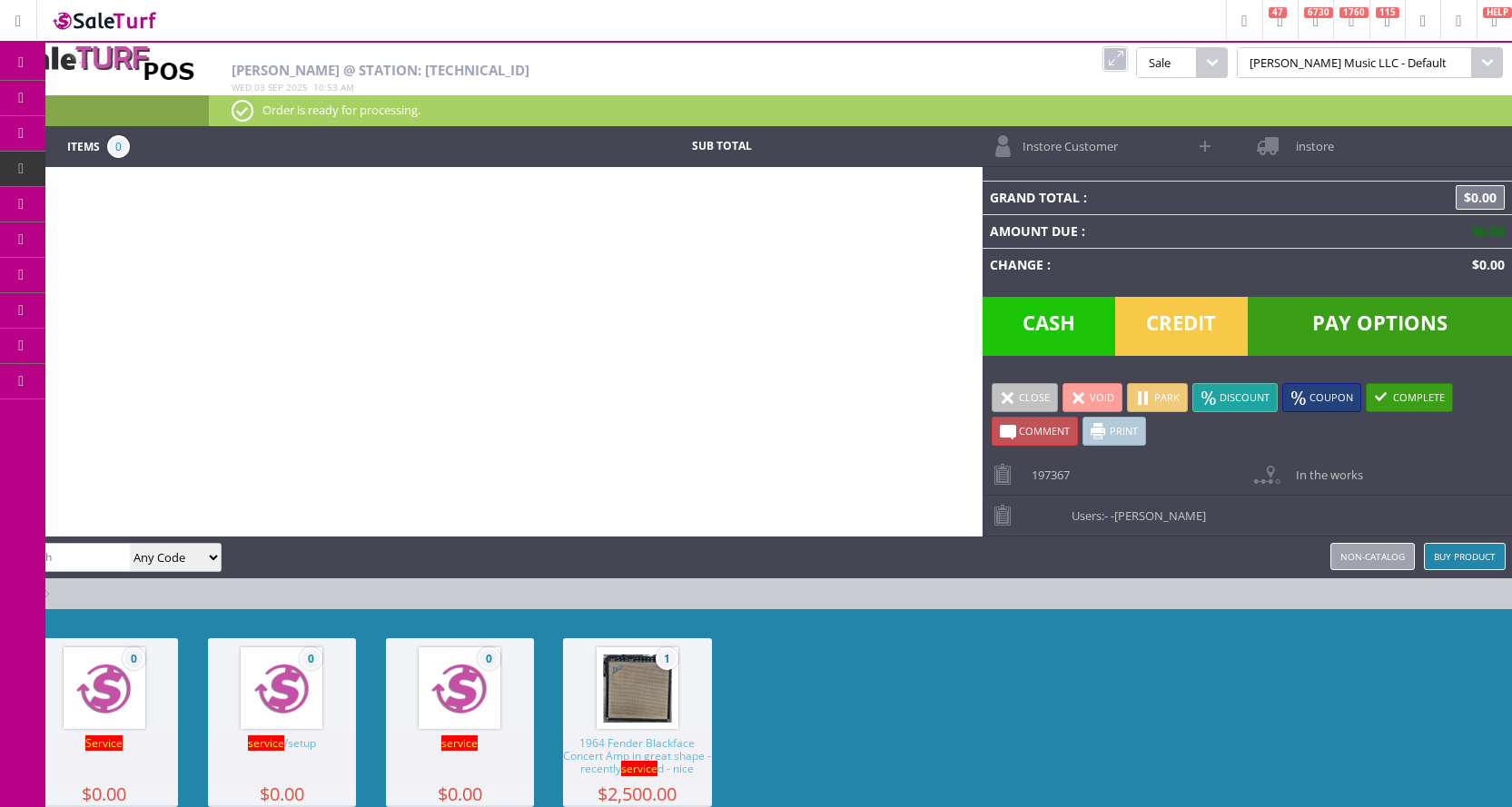
click at [118, 95] on link "Products" at bounding box center [140, 99] width 191 height 36
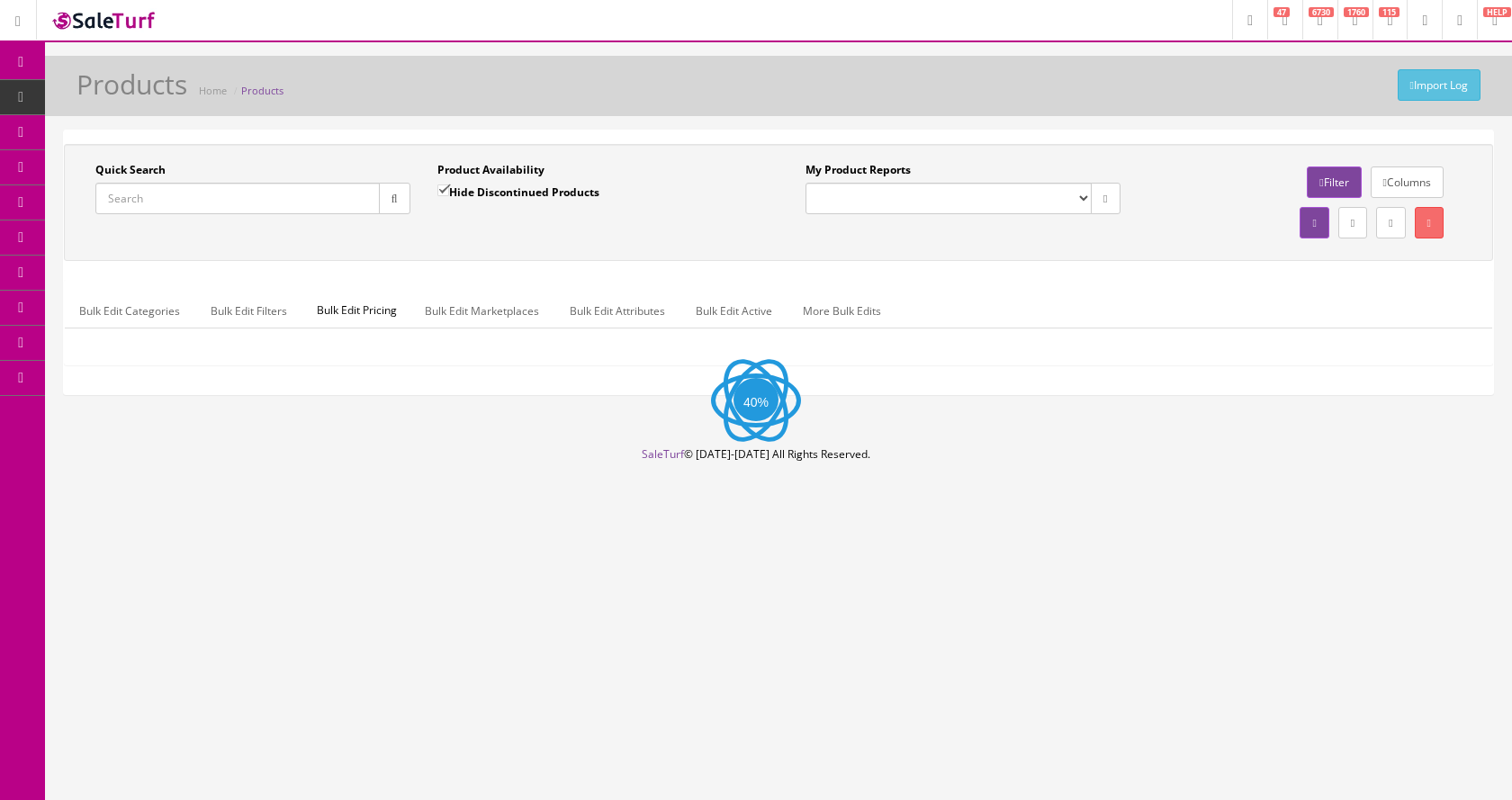
click at [191, 199] on input "Quick Search" at bounding box center [237, 198] width 284 height 32
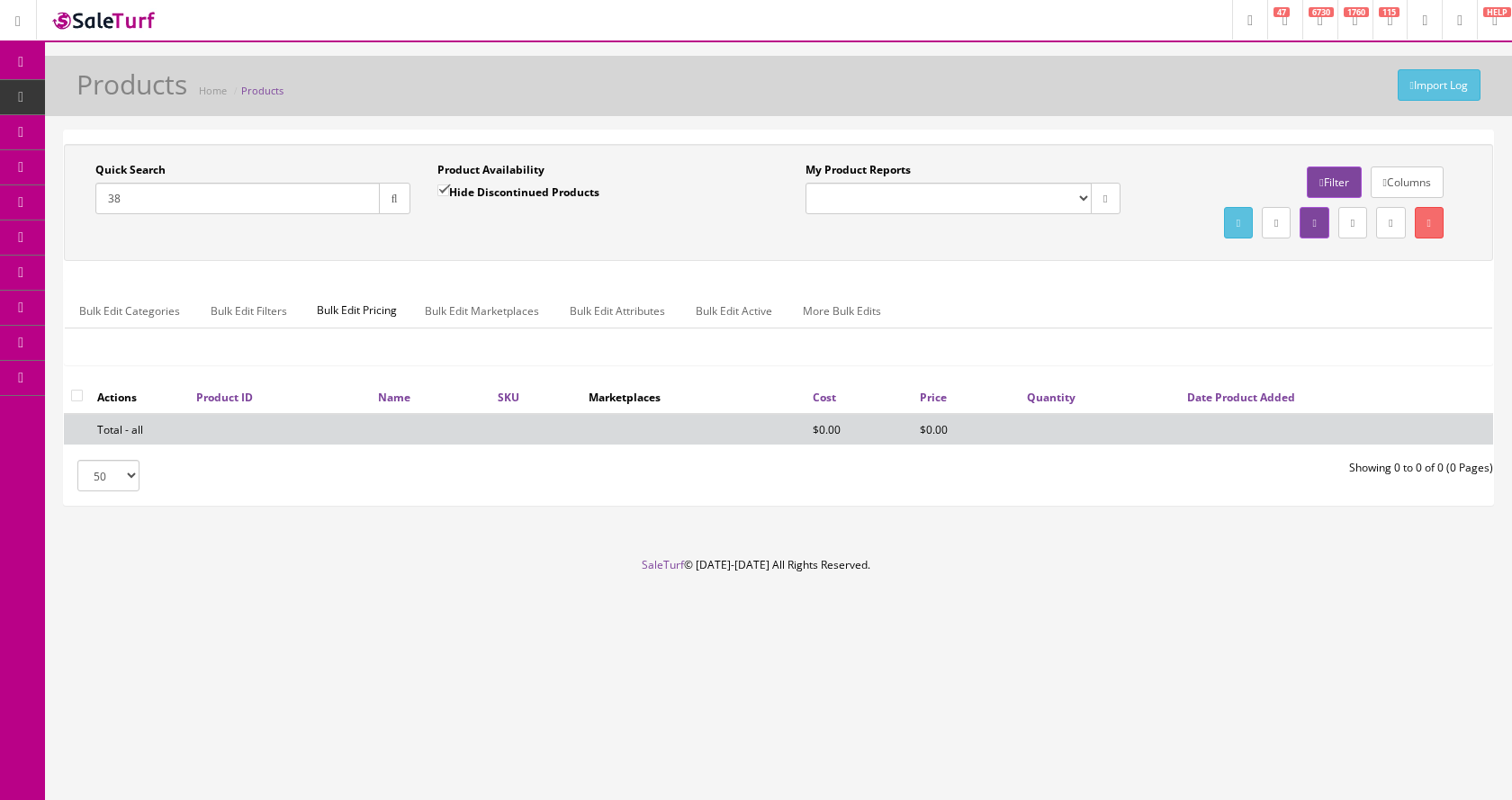
type input "3"
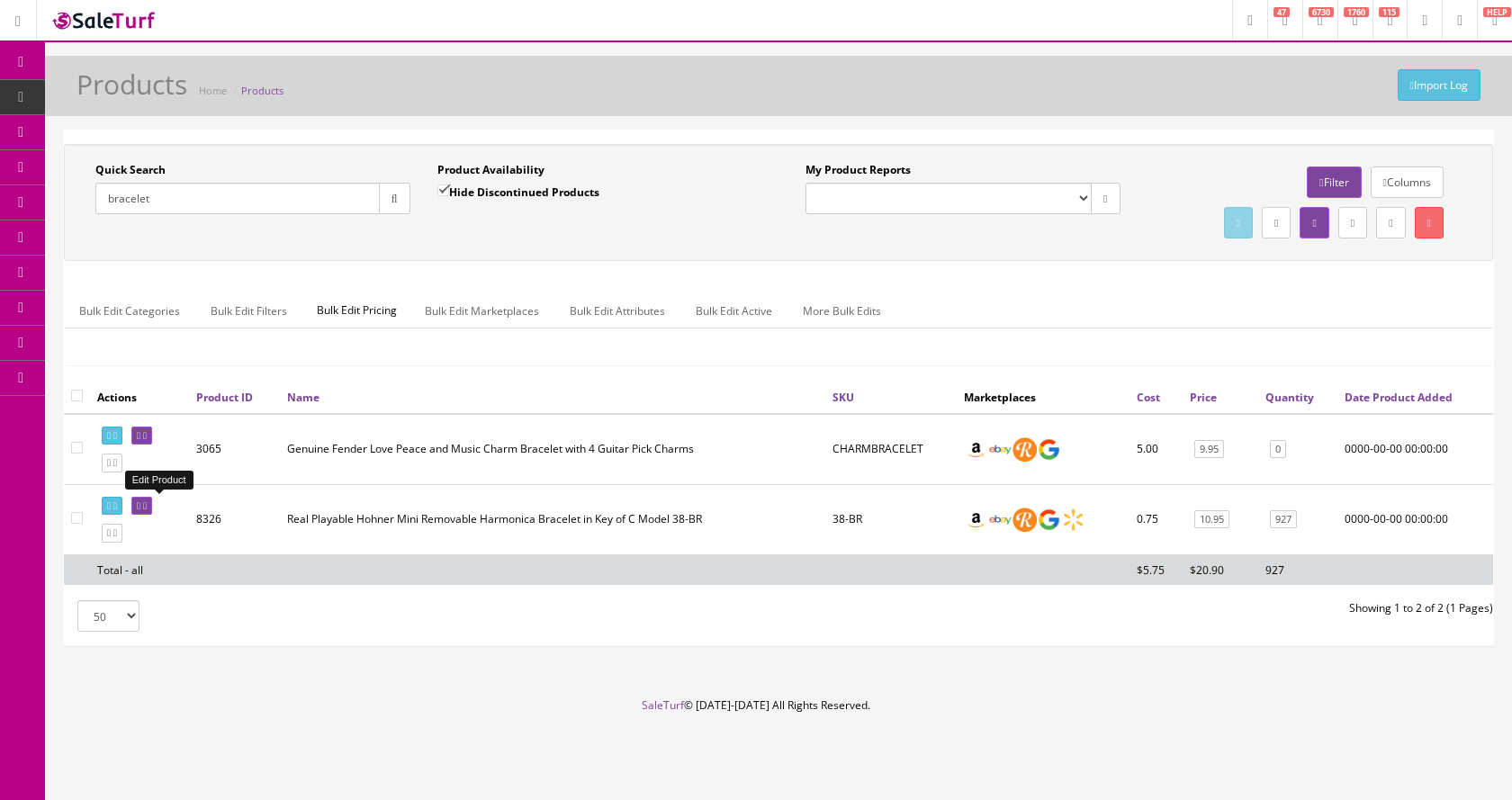
type input "bracelet"
click at [147, 503] on icon at bounding box center [145, 506] width 4 height 10
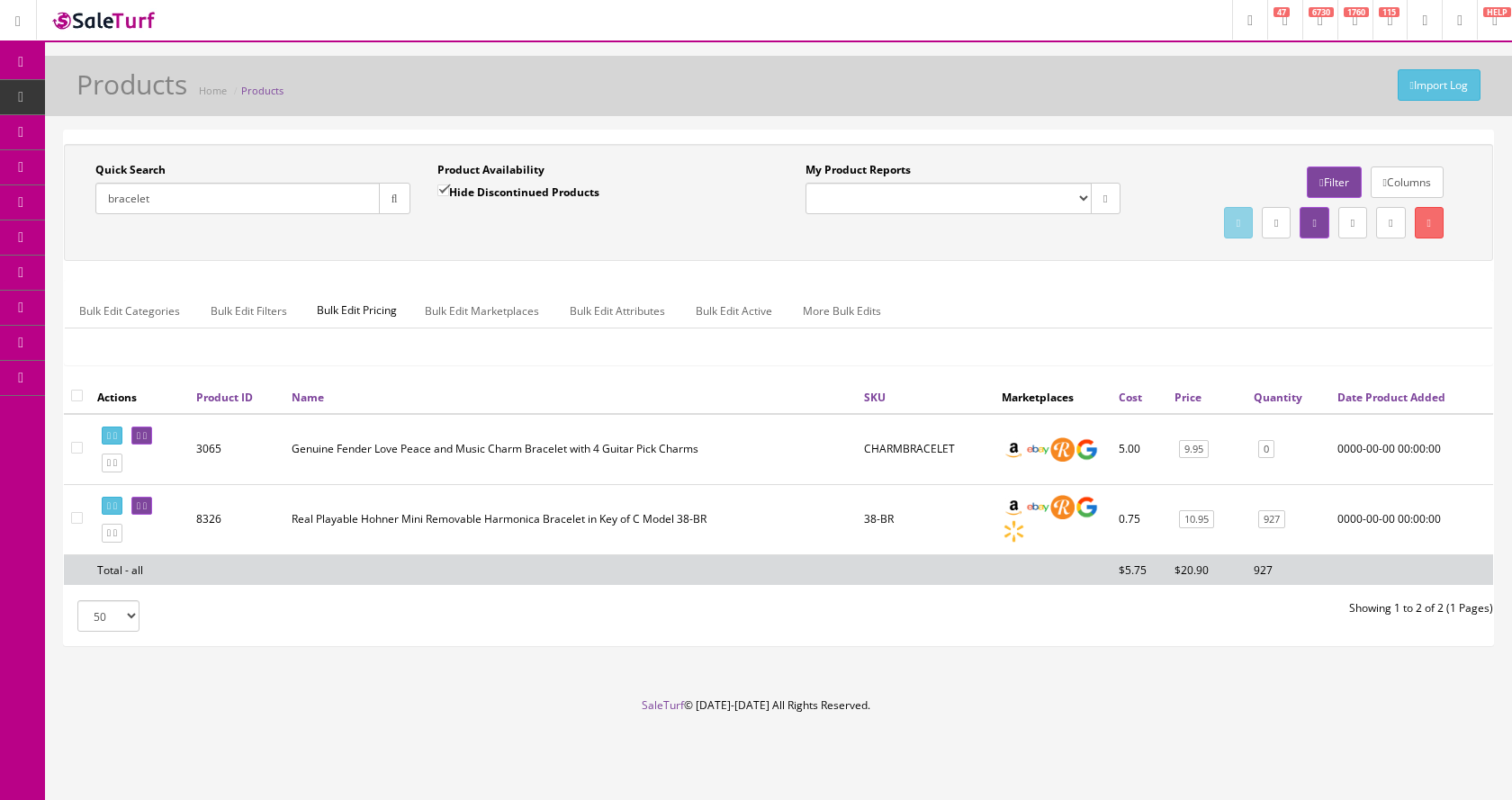
drag, startPoint x: 182, startPoint y: 196, endPoint x: 76, endPoint y: 202, distance: 106.2
click at [76, 202] on div "Quick Search bracelet Date From Product Availability Hide Discontinued Products…" at bounding box center [423, 195] width 710 height 65
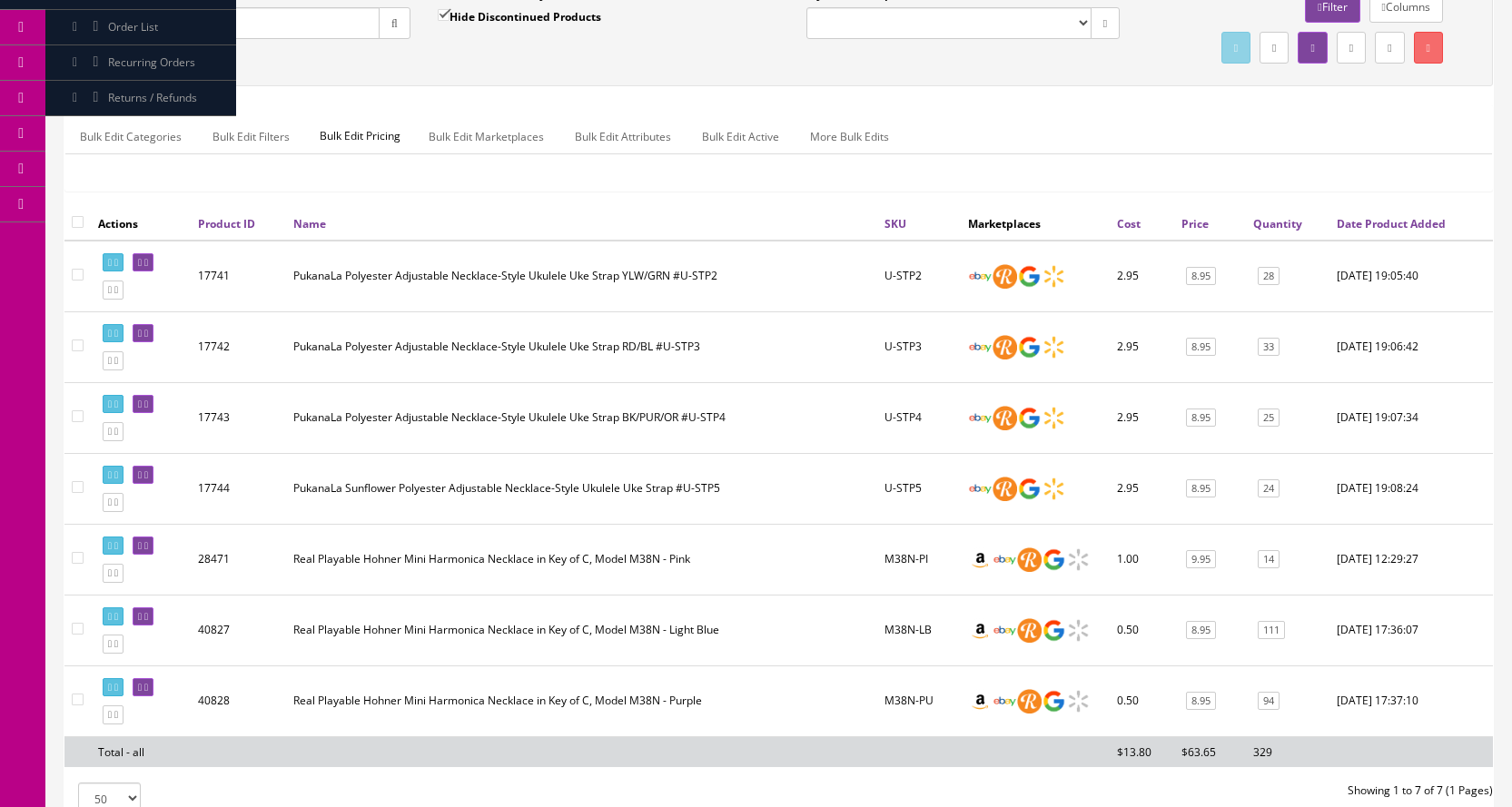
scroll to position [182, 0]
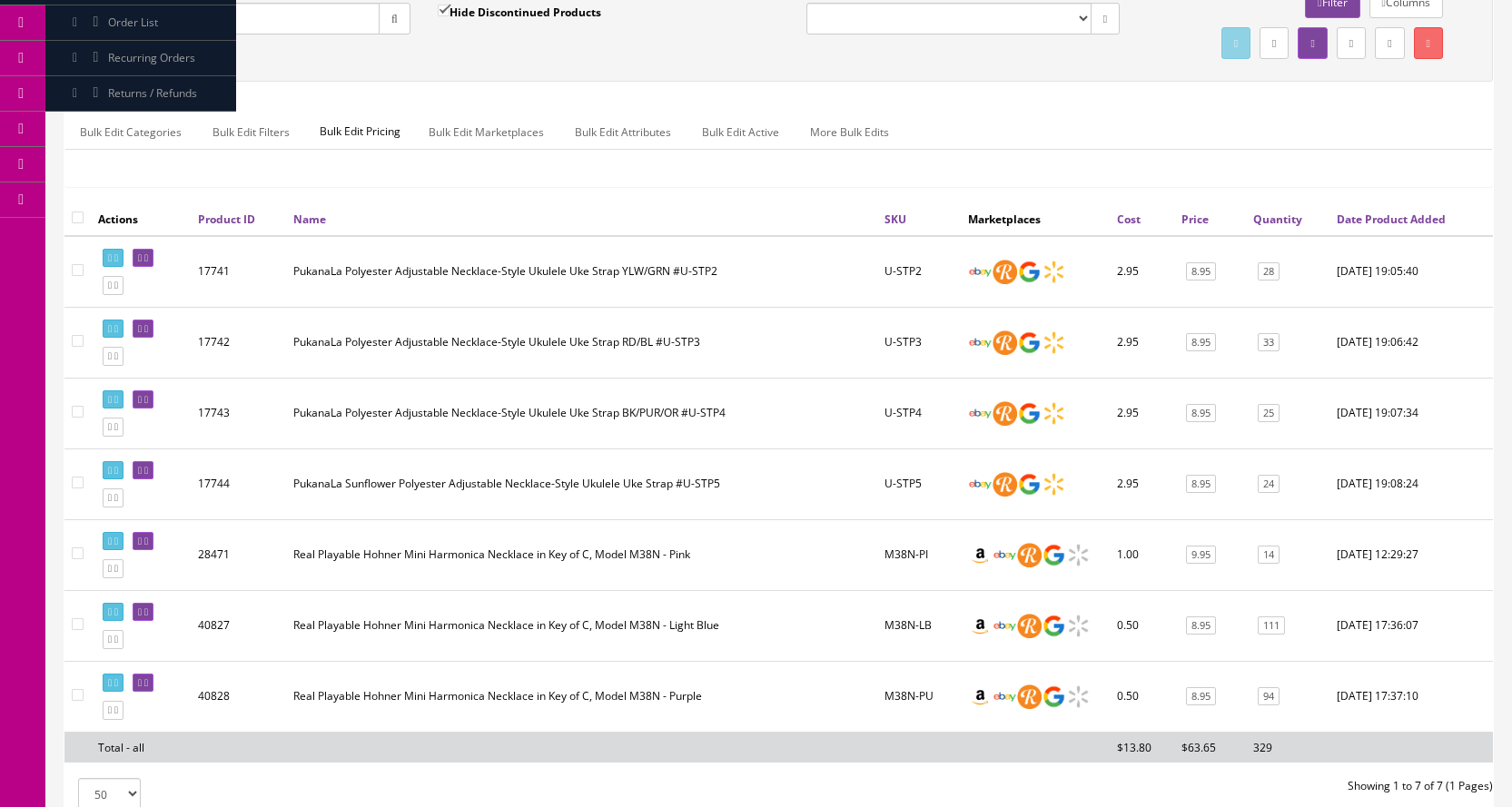
type input "necklace"
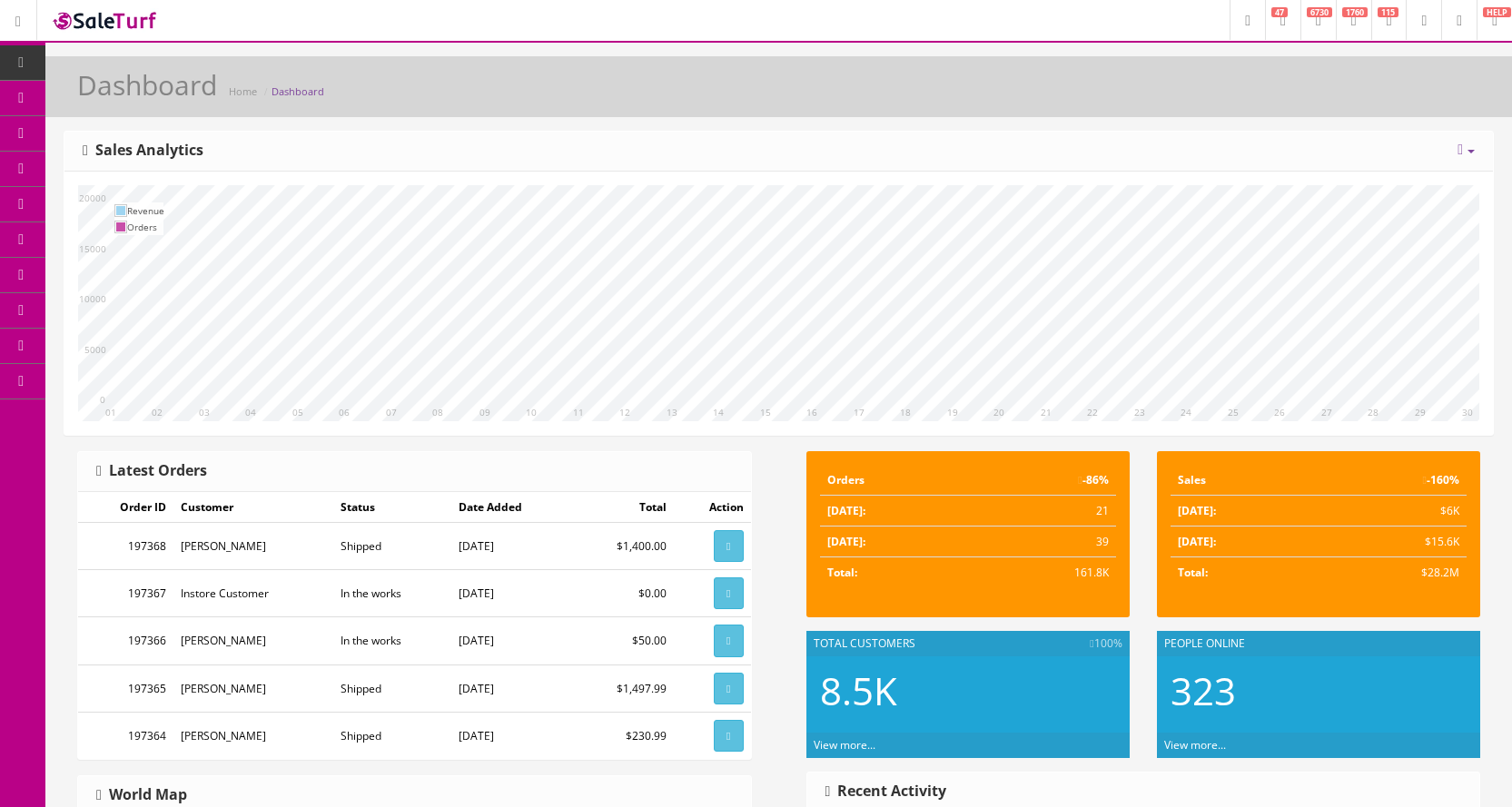
click at [105, 95] on icon at bounding box center [95, 97] width 19 height 15
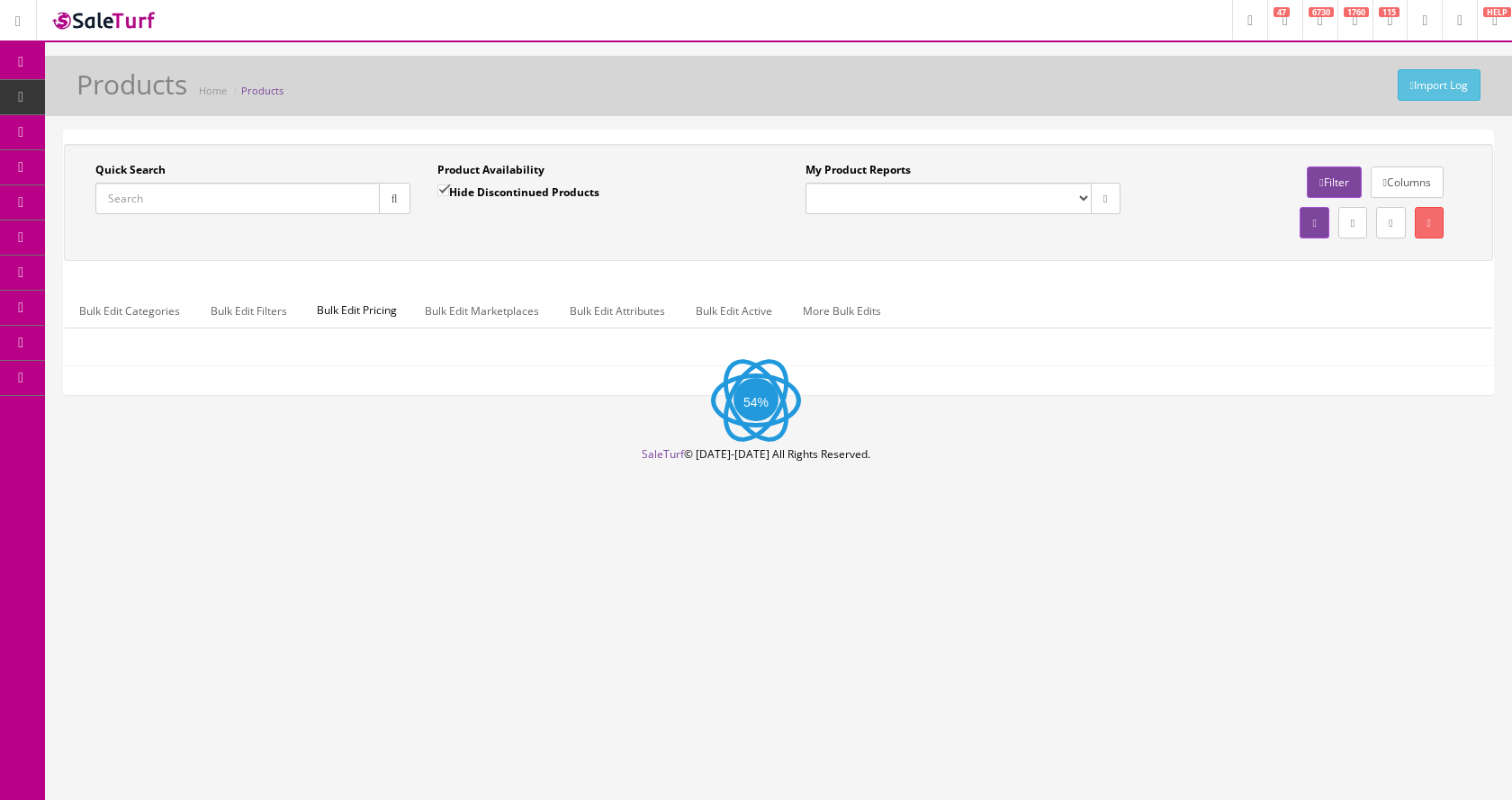
click at [216, 199] on input "Quick Search" at bounding box center [237, 198] width 284 height 32
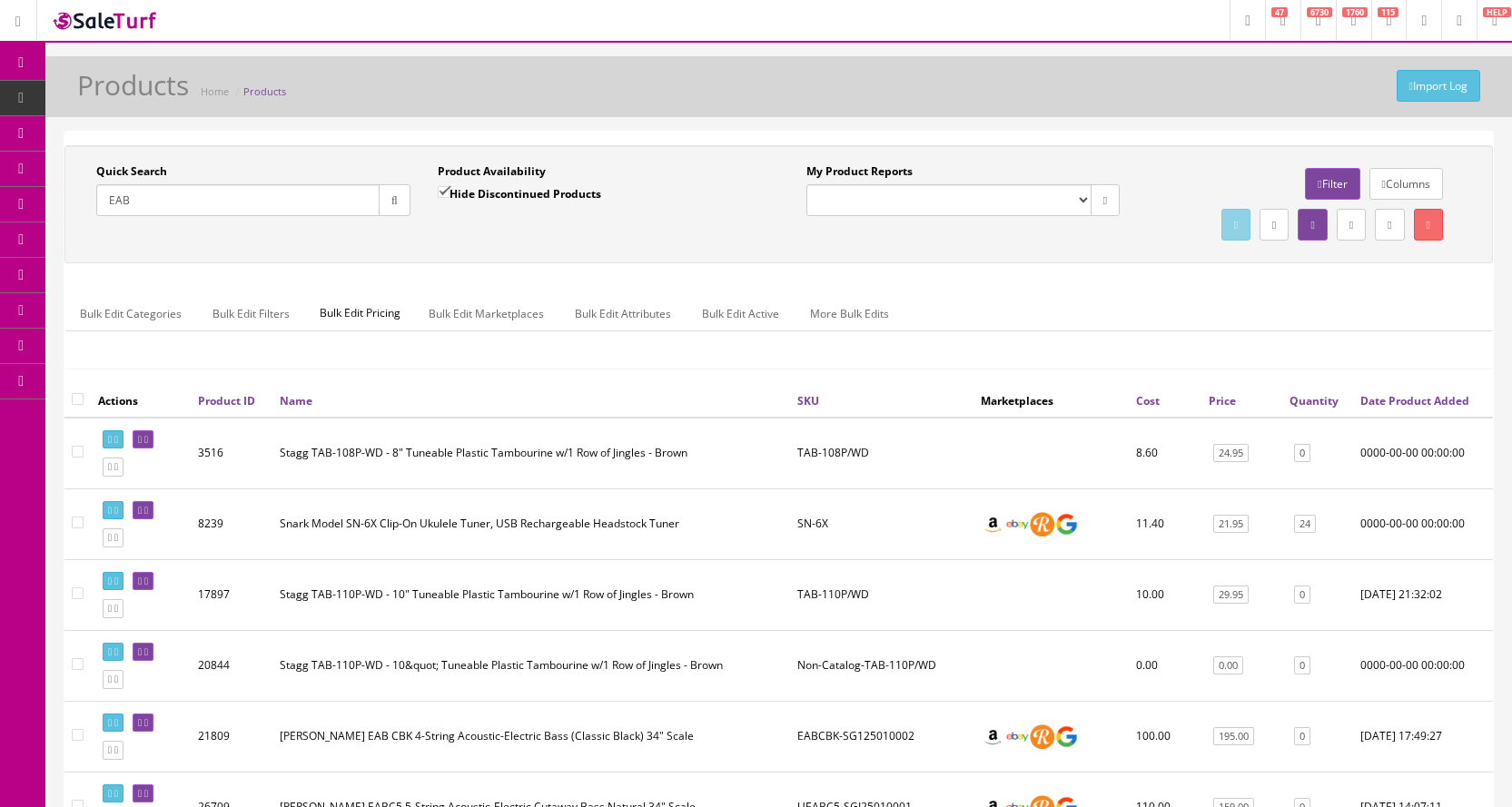
drag, startPoint x: 164, startPoint y: 199, endPoint x: 103, endPoint y: 201, distance: 61.0
click at [103, 201] on input "EAB" at bounding box center [238, 200] width 284 height 32
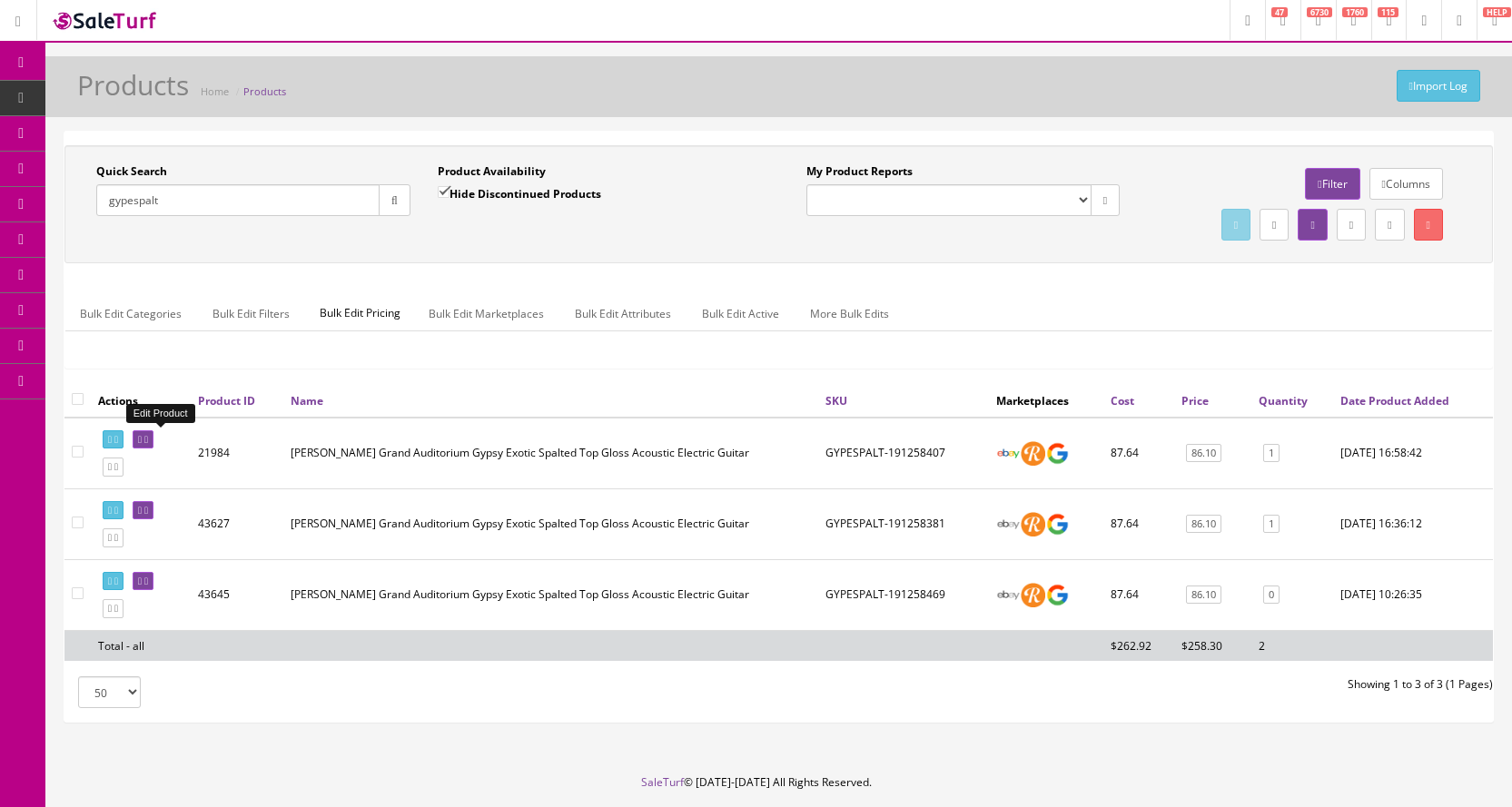
type input "gypespalt"
click at [148, 440] on icon at bounding box center [146, 439] width 4 height 10
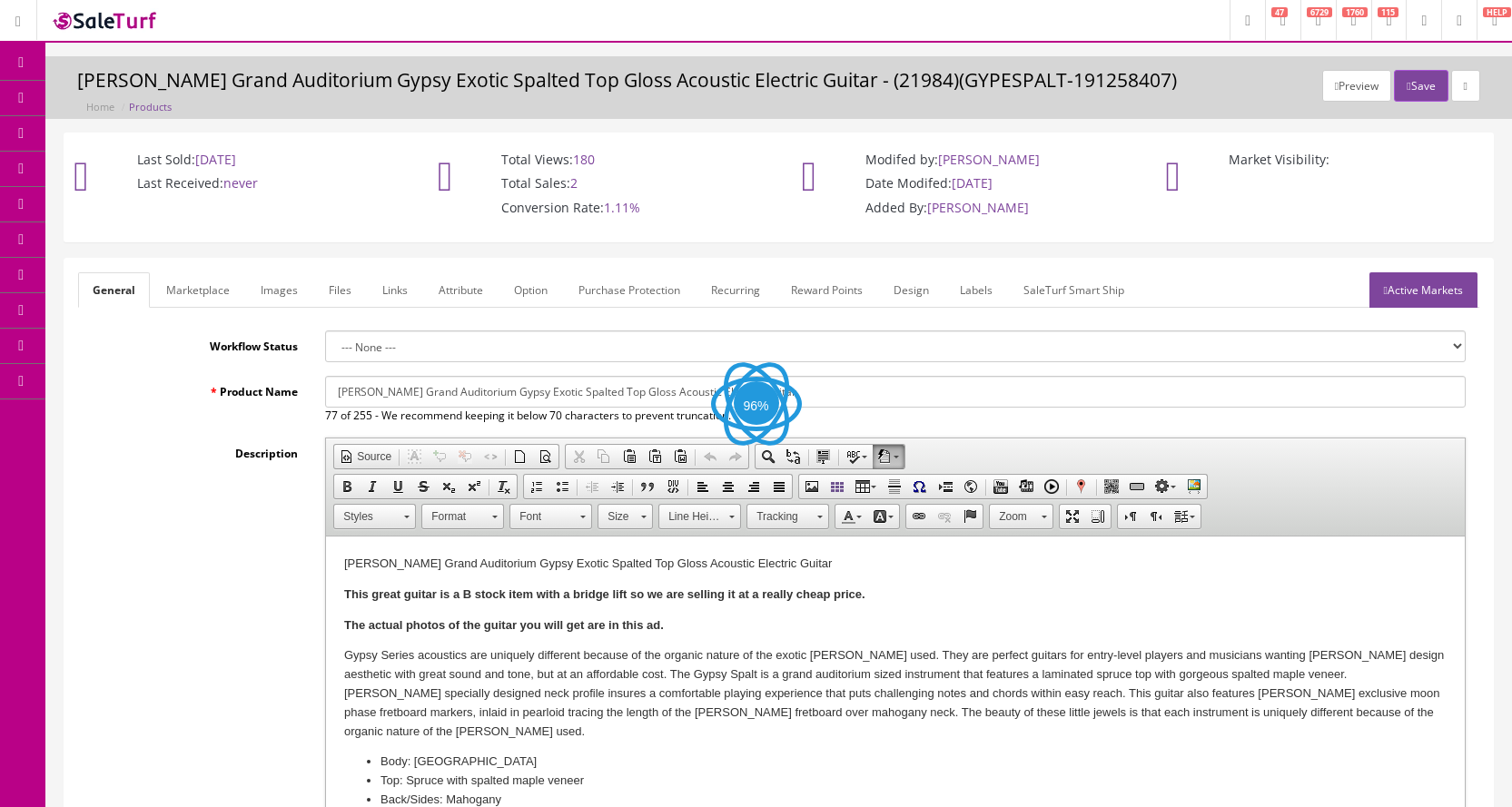
click at [261, 294] on link "Images" at bounding box center [279, 290] width 66 height 35
